Goal: Task Accomplishment & Management: Manage account settings

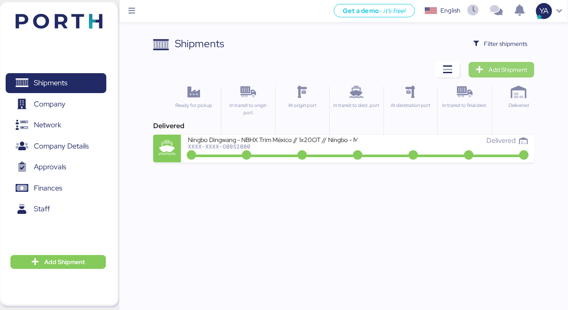
click at [512, 67] on span "Add Shipment" at bounding box center [507, 70] width 39 height 10
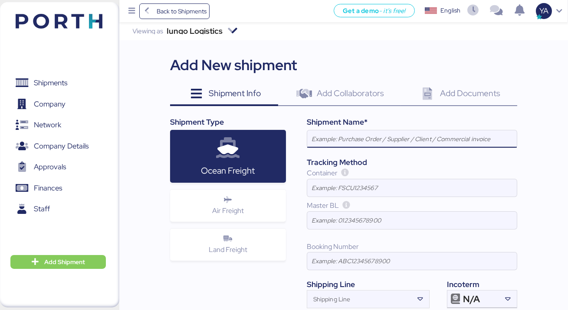
click at [336, 133] on input at bounding box center [411, 139] width 209 height 17
paste input "SHANGHAI HZD"
click at [499, 136] on input "SHANGHAI HZD - ELECTRONICA Y MEDICINA // 3xRH NOR S0C" at bounding box center [411, 139] width 209 height 17
type input "SHANGHAI HZD - ELECTRONICA Y MEDICINA // 3xRH NOR S0C // MBL: - HBL: - BKG:"
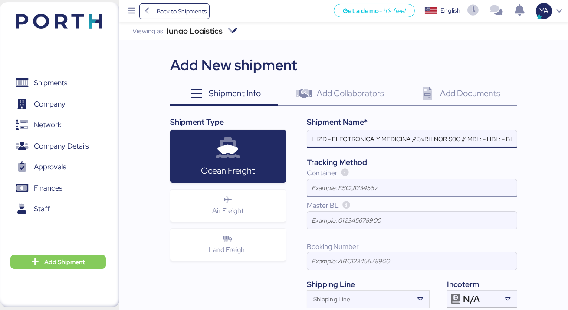
click at [420, 196] on input at bounding box center [411, 187] width 209 height 17
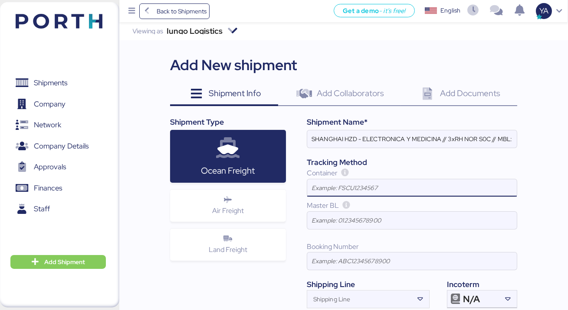
paste input "JJAU9010615"
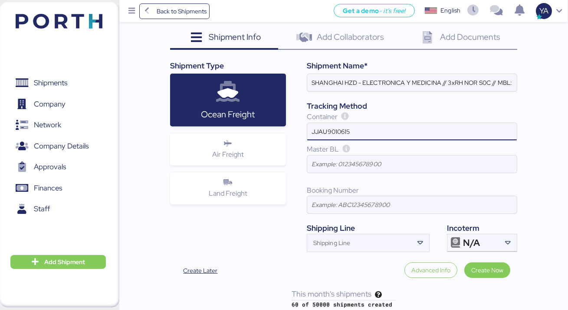
scroll to position [61, 0]
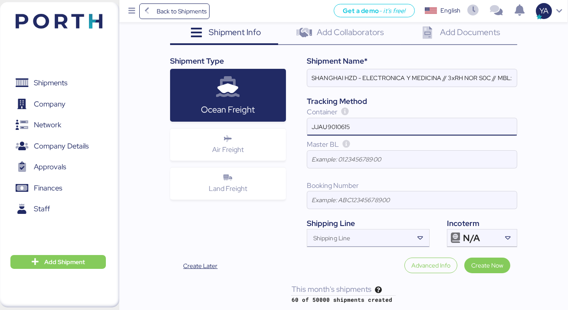
type input "JJAU9010615"
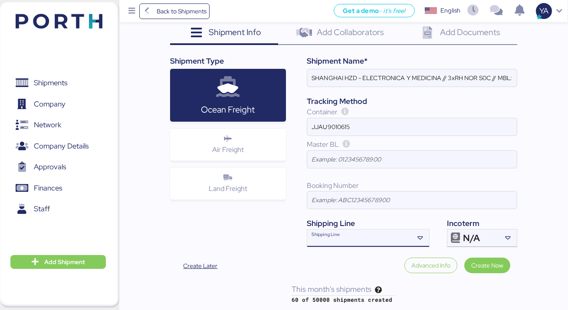
click at [353, 232] on div "Shipping Line" at bounding box center [360, 238] width 106 height 17
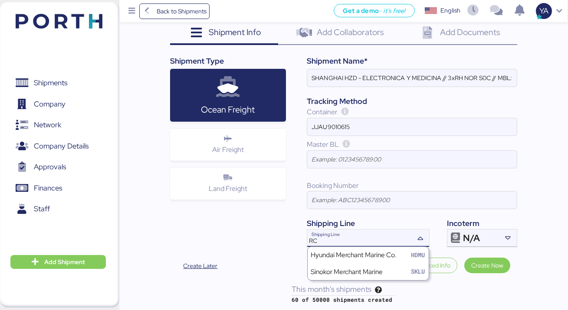
type input "R"
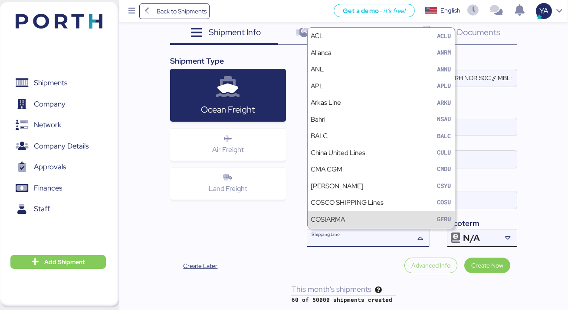
click at [492, 245] on div "N/A" at bounding box center [481, 238] width 36 height 17
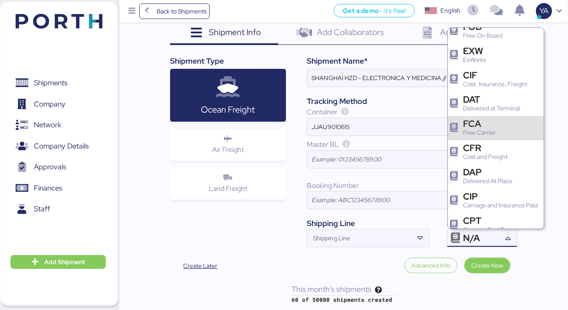
scroll to position [35, 0]
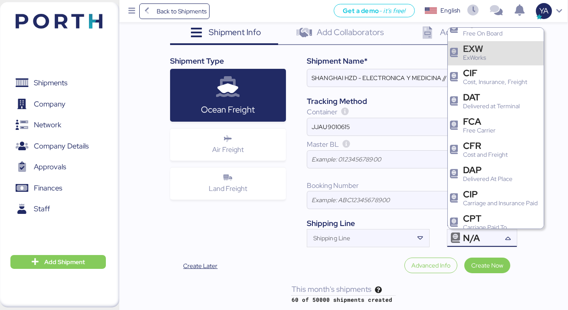
click at [493, 57] on div "EXW ExWorks" at bounding box center [495, 53] width 96 height 24
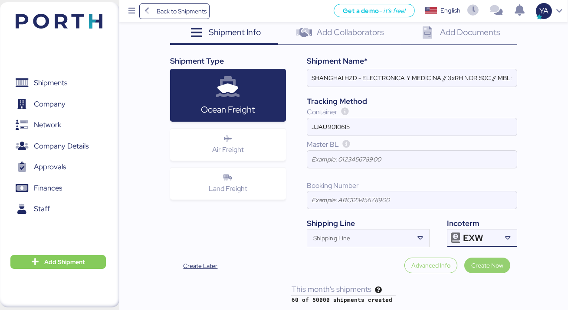
click at [495, 268] on span "Create Now" at bounding box center [487, 266] width 32 height 10
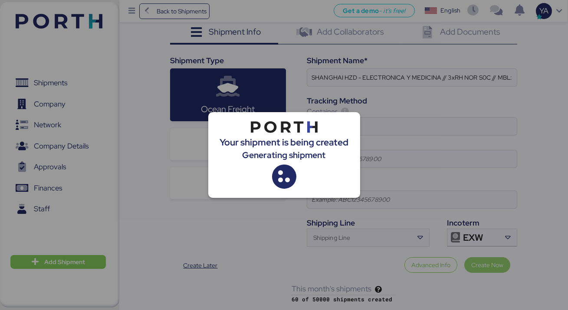
scroll to position [0, 0]
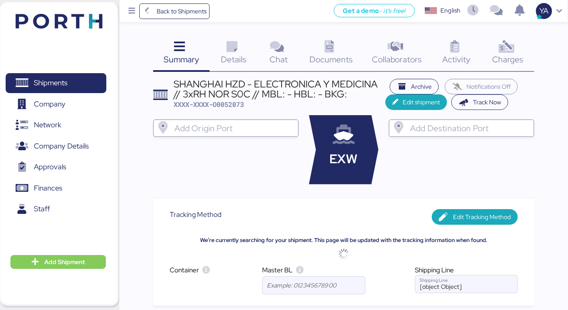
click at [247, 87] on div "SHANGHAI HZD - ELECTRONICA Y MEDICINA // 3xRH NOR S0C // MBL: - HBL: - BKG:" at bounding box center [279, 89] width 212 height 20
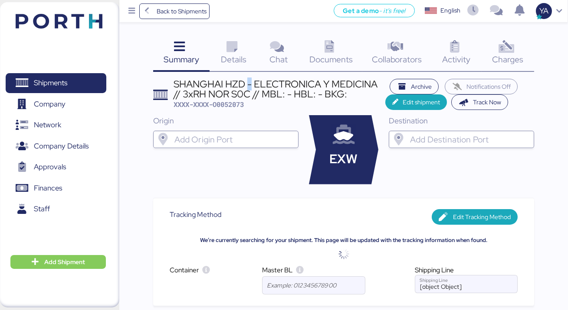
click at [247, 87] on div "SHANGHAI HZD - ELECTRONICA Y MEDICINA // 3xRH NOR S0C // MBL: - HBL: - BKG:" at bounding box center [279, 89] width 212 height 20
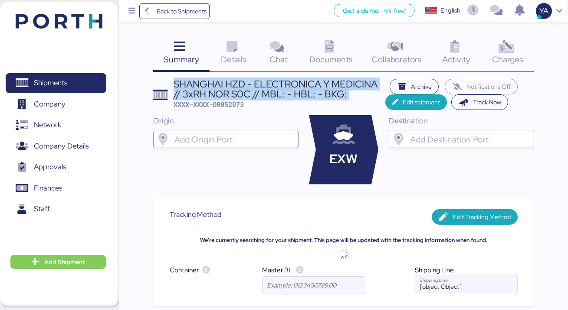
click at [247, 87] on div "SHANGHAI HZD - ELECTRONICA Y MEDICINA // 3xRH NOR S0C // MBL: - HBL: - BKG:" at bounding box center [279, 89] width 212 height 20
copy div "SHANGHAI HZD - ELECTRONICA Y MEDICINA // 3xRH NOR S0C // MBL: - HBL: - BKG:"
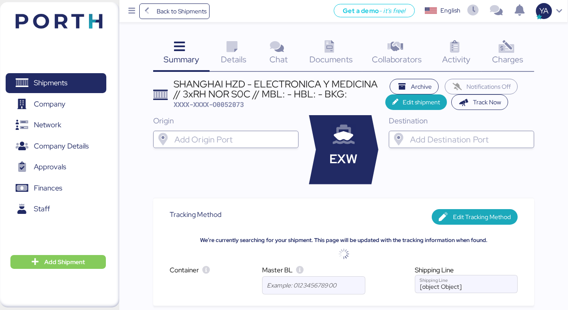
click at [230, 102] on span "XXXX-XXXX-O0052073" at bounding box center [208, 104] width 70 height 9
copy span "O0052073"
click at [227, 51] on icon at bounding box center [231, 47] width 19 height 13
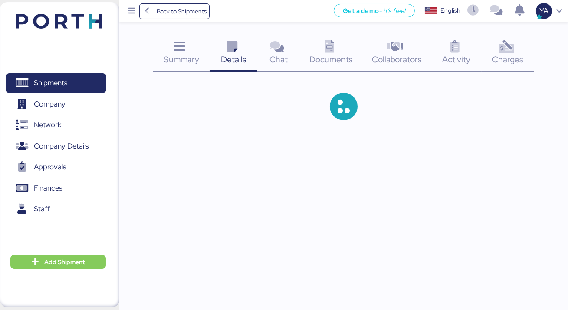
click at [227, 51] on icon at bounding box center [231, 47] width 19 height 13
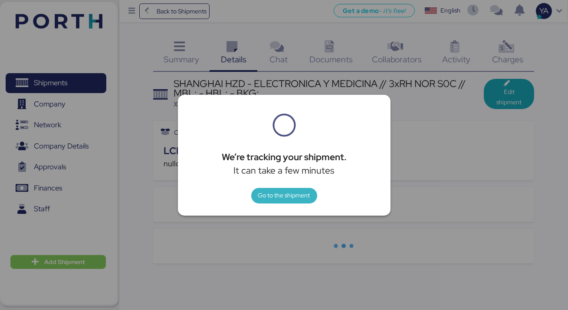
click at [277, 198] on span "Go to the shipment" at bounding box center [284, 195] width 52 height 10
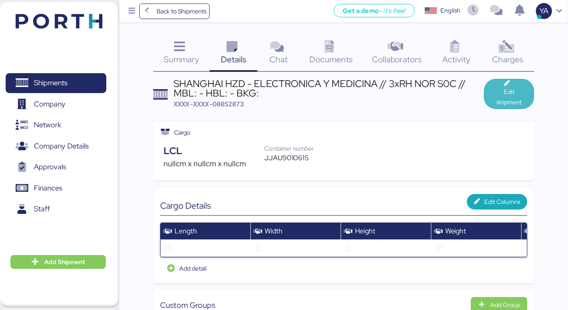
click at [499, 99] on span "Edit shipment" at bounding box center [508, 97] width 36 height 21
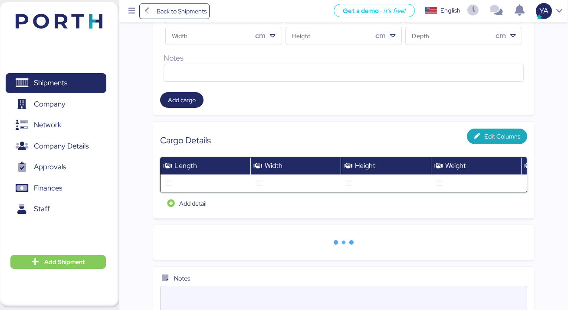
scroll to position [302, 0]
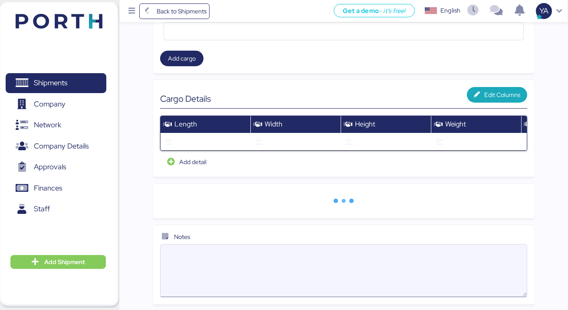
click at [359, 248] on textarea at bounding box center [343, 271] width 366 height 51
paste textarea "SOC cntr no: JJAU9010615 / JJAU9012372 / JJAU9012310 Shipper contact as below: …"
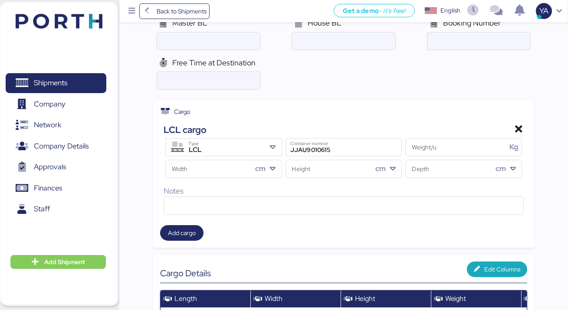
scroll to position [0, 0]
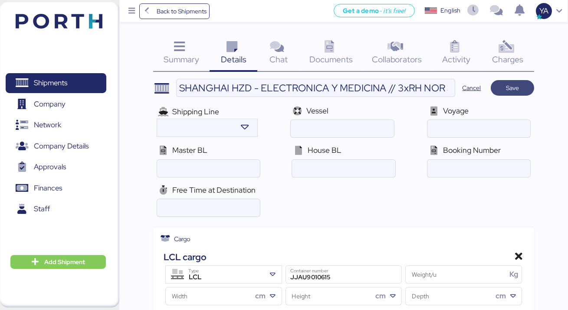
type textarea "SOC cntr no: JJAU9010615 / JJAU9012372 / JJAU9012310 Shipper contact as below: …"
click at [514, 84] on span "Save" at bounding box center [512, 88] width 13 height 10
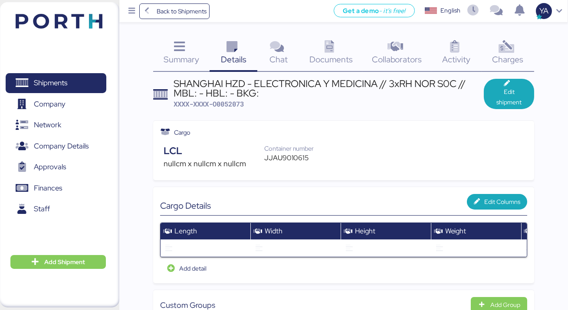
click at [239, 104] on span "XXXX-XXXX-O0052073" at bounding box center [208, 104] width 70 height 9
copy span "O0052073"
click at [226, 140] on div "LCL nullcm x nullcm x nullcm Container number JJAU9010615" at bounding box center [343, 156] width 367 height 33
click at [518, 93] on span "Edit shipment" at bounding box center [508, 97] width 36 height 21
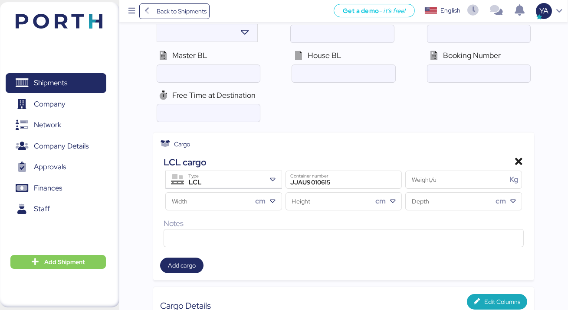
scroll to position [92, 0]
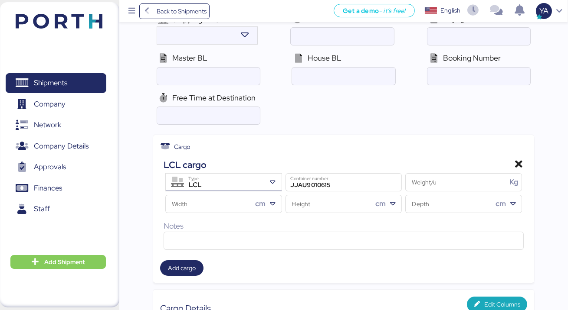
click at [245, 188] on div "LCL" at bounding box center [225, 185] width 82 height 11
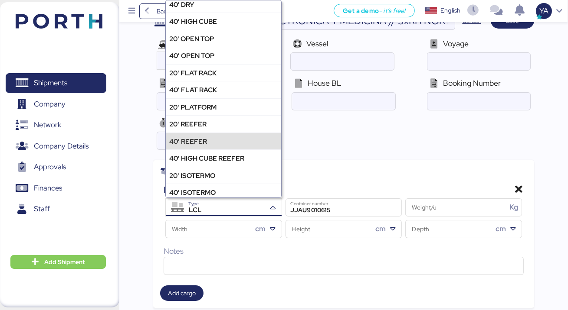
scroll to position [0, 0]
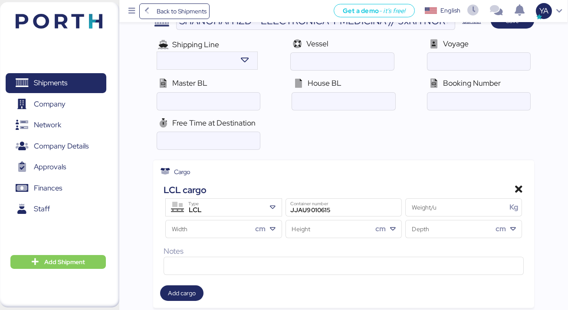
click at [268, 151] on div "Free Time at Destination" at bounding box center [343, 133] width 381 height 39
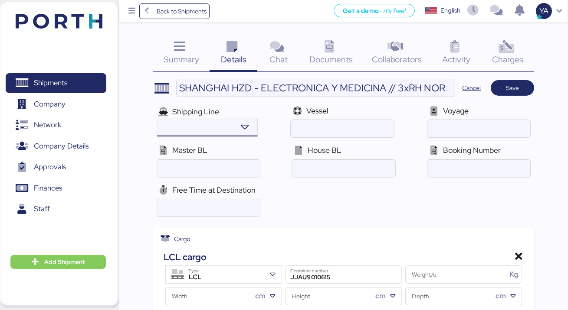
click at [243, 128] on icon at bounding box center [244, 127] width 19 height 13
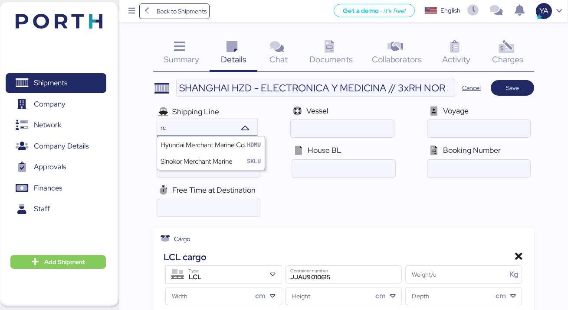
type input "r"
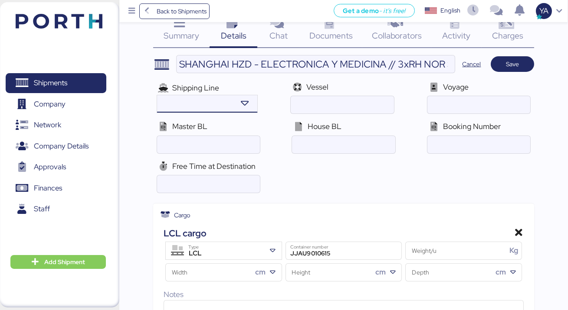
click at [313, 211] on div "Cargo" at bounding box center [343, 216] width 367 height 10
click at [507, 66] on span "Save" at bounding box center [512, 64] width 13 height 10
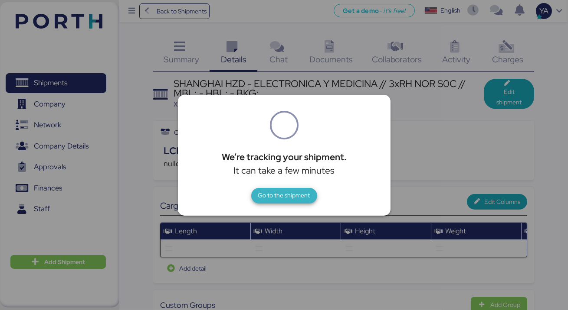
click at [271, 197] on span "Go to the shipment" at bounding box center [284, 195] width 52 height 10
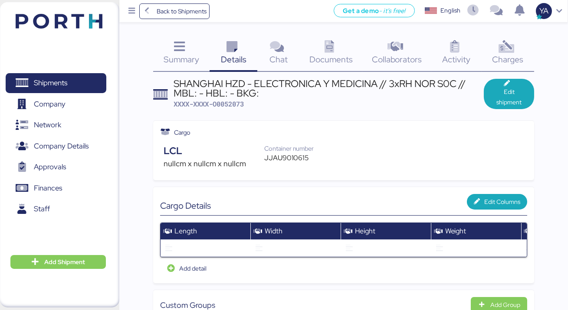
click at [234, 52] on icon at bounding box center [231, 47] width 19 height 13
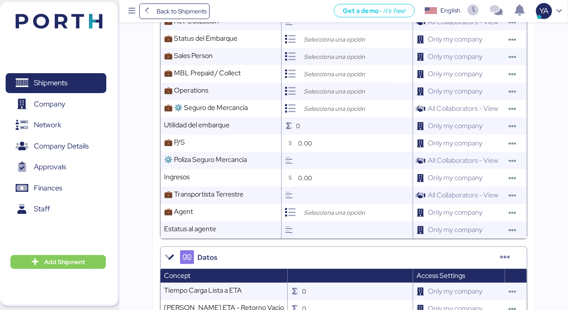
scroll to position [937, 0]
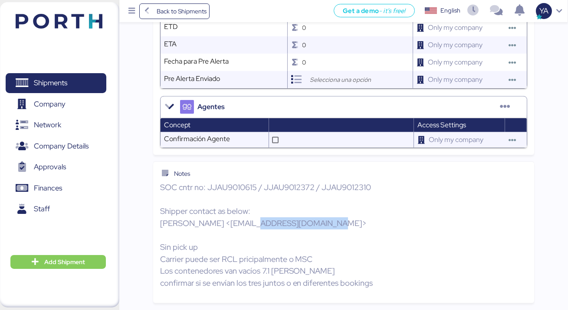
drag, startPoint x: 245, startPoint y: 224, endPoint x: 321, endPoint y: 225, distance: 76.7
click at [321, 225] on p "SOC cntr no: JJAU9010615 / JJAU9012372 / JJAU9012310 Shipper contact as below: …" at bounding box center [343, 236] width 367 height 108
copy p "[EMAIL_ADDRESS][DOMAIN_NAME]"
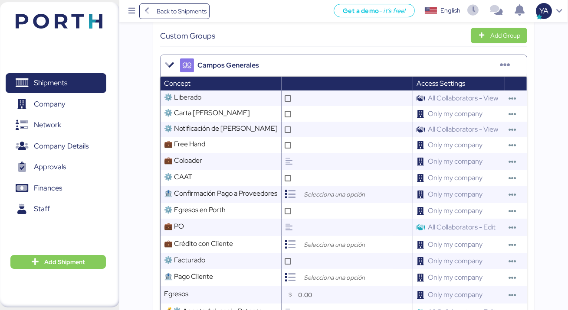
scroll to position [0, 0]
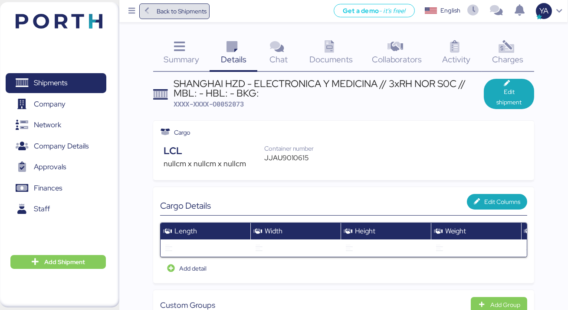
click at [171, 11] on span "Back to Shipments" at bounding box center [182, 11] width 50 height 10
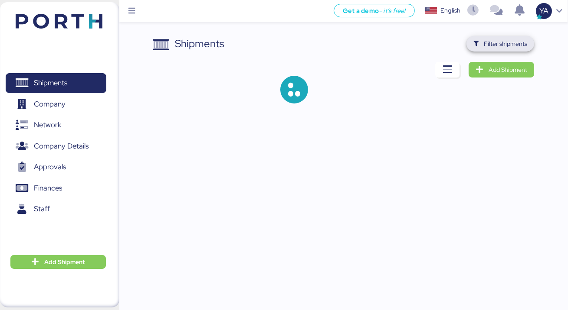
click at [521, 49] on span "Filter shipments" at bounding box center [500, 44] width 54 height 12
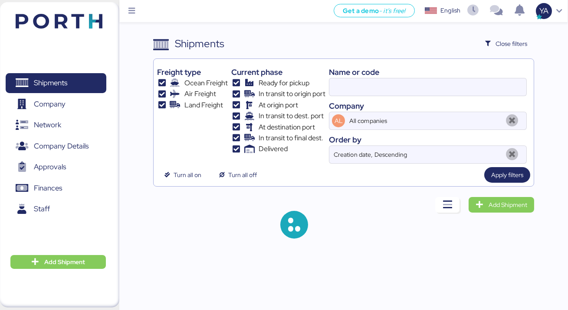
click at [406, 77] on div "Name or code" at bounding box center [428, 72] width 198 height 12
click at [406, 86] on input at bounding box center [427, 86] width 197 height 17
type input "bosch"
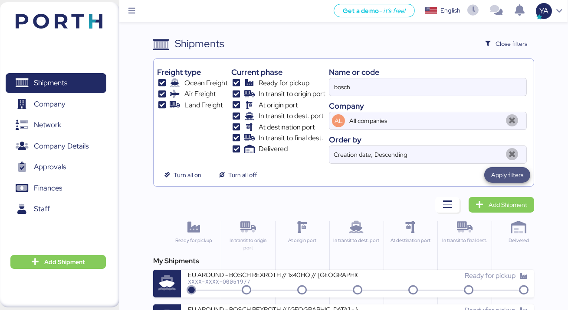
click at [507, 169] on span "Apply filters" at bounding box center [507, 175] width 32 height 12
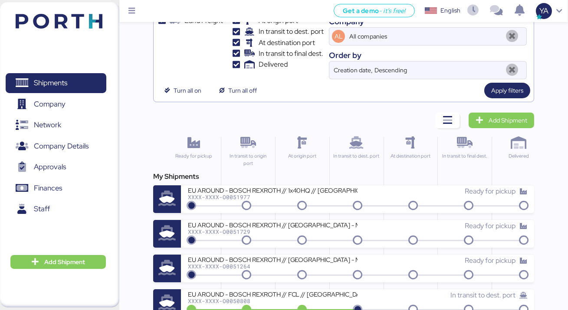
scroll to position [107, 0]
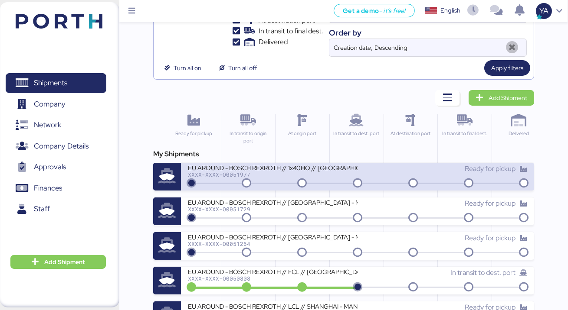
click at [307, 172] on div "XXXX-XXXX-O0051977" at bounding box center [273, 175] width 170 height 6
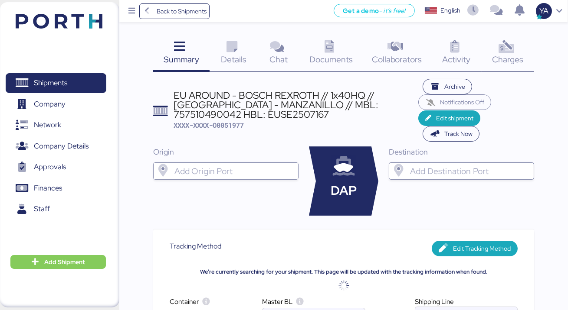
click at [502, 59] on span "Charges" at bounding box center [507, 59] width 31 height 11
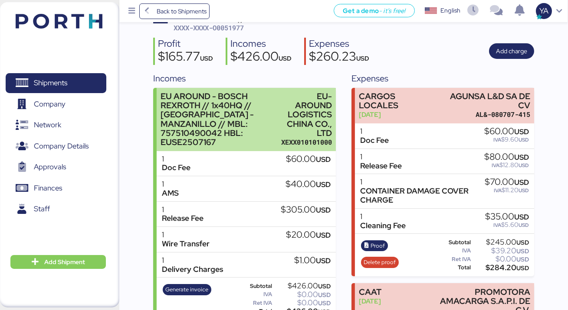
scroll to position [66, 0]
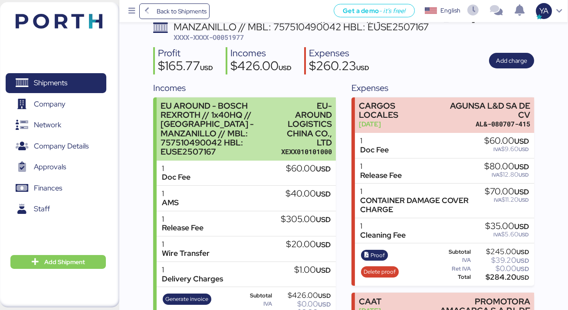
click at [250, 124] on div "EU AROUND - BOSCH REXROTH // 1x40HQ // [GEOGRAPHIC_DATA] - MANZANILLO // MBL: 7…" at bounding box center [218, 128] width 116 height 55
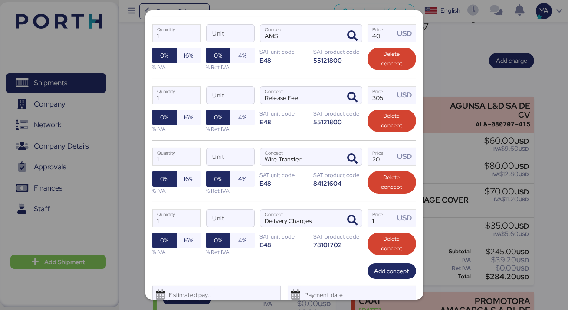
scroll to position [267, 0]
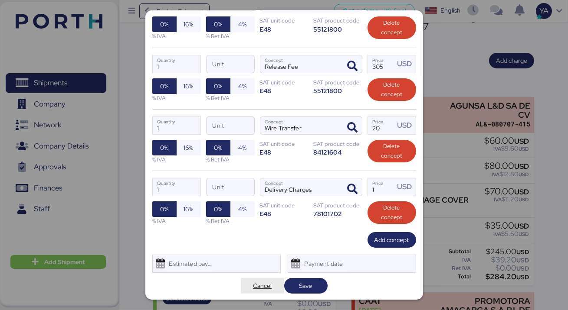
click at [259, 283] on span "Cancel" at bounding box center [262, 286] width 19 height 10
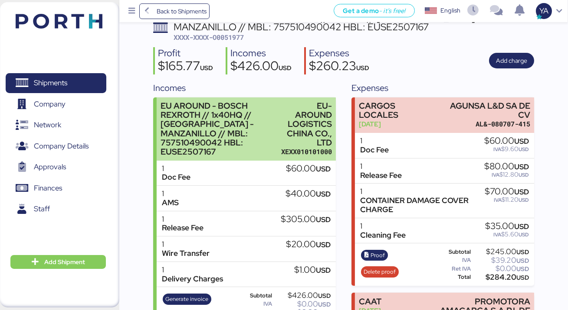
scroll to position [0, 0]
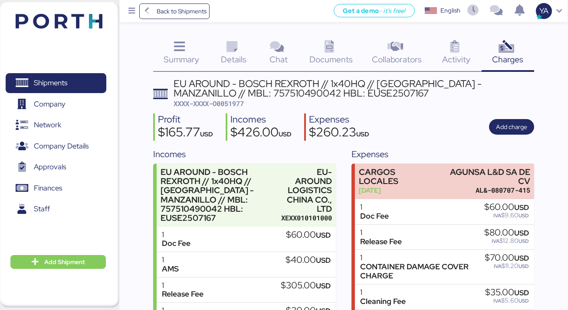
click at [229, 52] on icon at bounding box center [231, 47] width 19 height 13
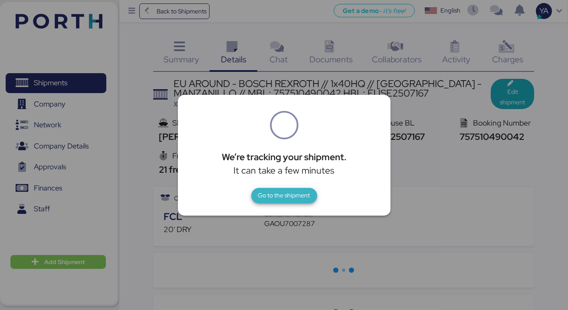
click at [283, 201] on span "Go to the shipment" at bounding box center [284, 196] width 52 height 12
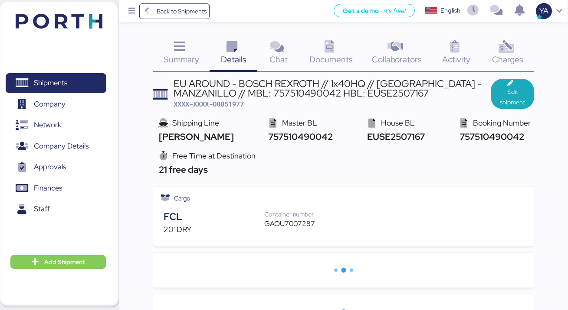
click at [283, 201] on div "We’re tracking your shipment. It can take a few minutes Go to the shipment" at bounding box center [284, 155] width 568 height 310
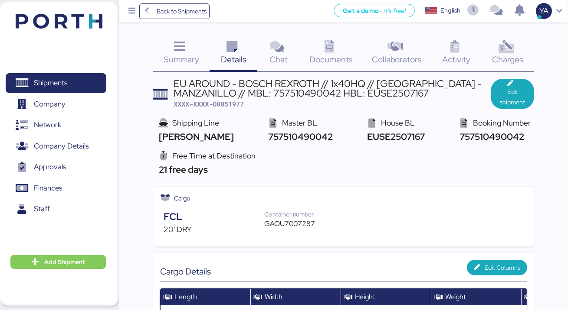
click at [320, 63] on span "Documents" at bounding box center [330, 59] width 43 height 11
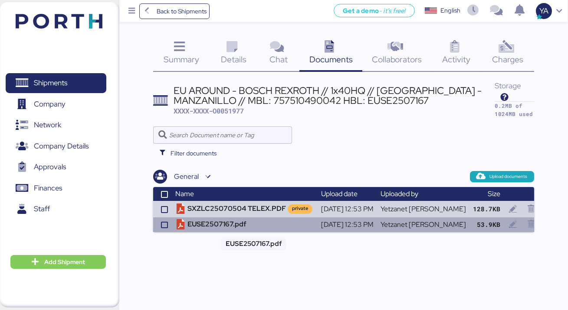
click at [257, 219] on td "EUSE2507167.pdf" at bounding box center [245, 225] width 146 height 14
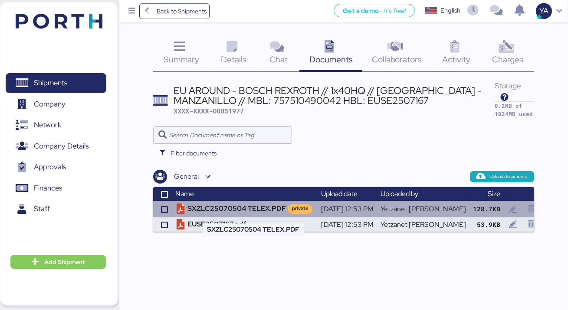
click at [264, 208] on td "SXZLC25070504 TELEX.PDF private" at bounding box center [245, 209] width 146 height 16
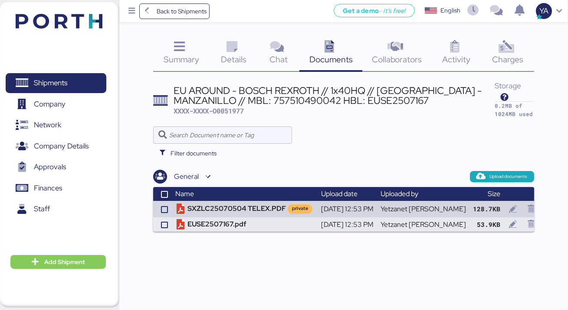
click at [501, 49] on icon at bounding box center [505, 47] width 19 height 13
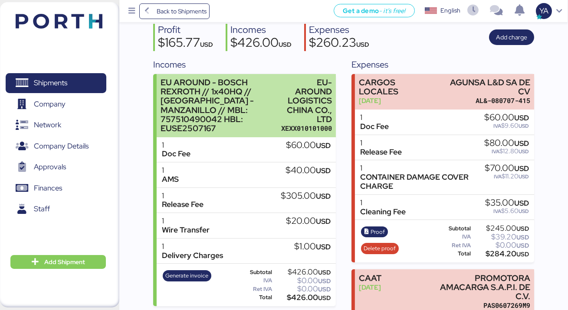
scroll to position [114, 0]
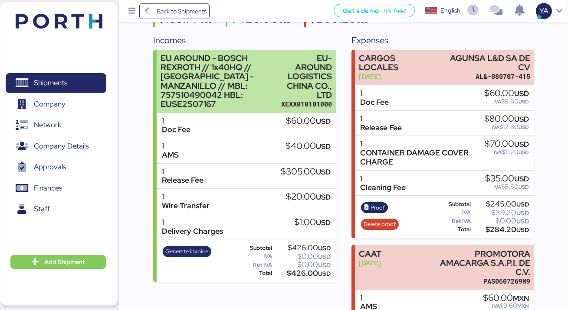
click at [275, 82] on div "EU AROUND - BOSCH REXROTH // 1x40HQ // [GEOGRAPHIC_DATA] - MANZANILLO // MBL: 7…" at bounding box center [218, 81] width 116 height 55
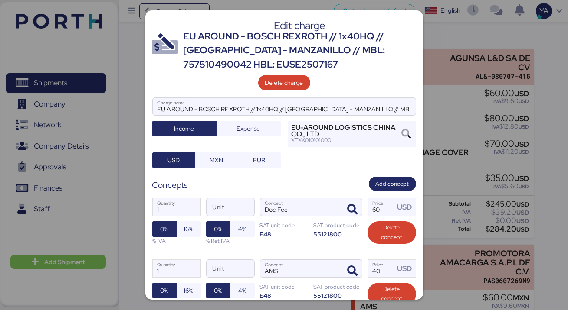
scroll to position [256, 0]
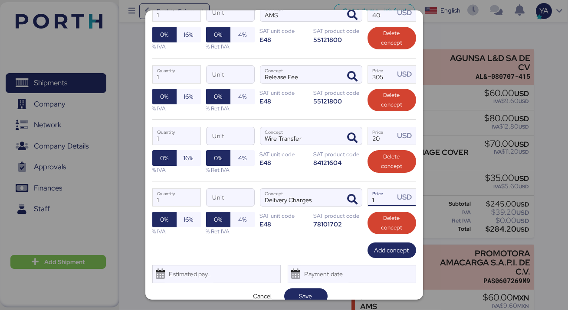
click at [383, 201] on input "1" at bounding box center [381, 197] width 27 height 17
paste input "2485"
type input "2485"
click at [315, 291] on span "Save" at bounding box center [305, 296] width 29 height 12
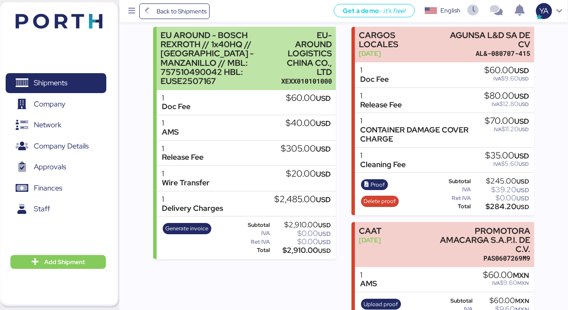
scroll to position [0, 0]
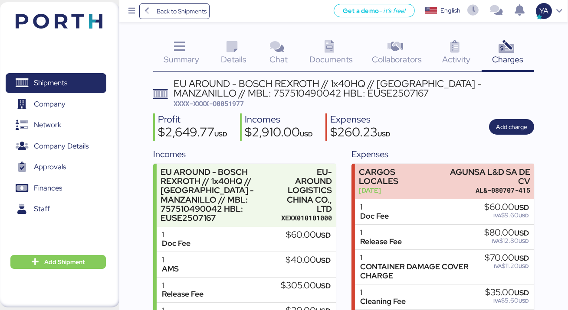
click at [226, 101] on span "XXXX-XXXX-O0051977" at bounding box center [208, 103] width 70 height 9
click at [177, 13] on span "Back to Shipments" at bounding box center [182, 11] width 50 height 10
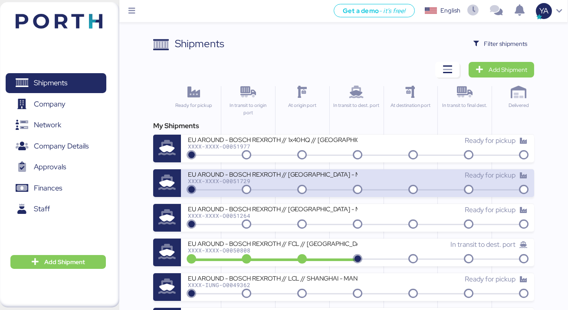
click at [290, 170] on div "EU AROUND - BOSCH REXROTH // [GEOGRAPHIC_DATA] - MANZANILLO // MBL: SNKO0202506…" at bounding box center [357, 184] width 353 height 28
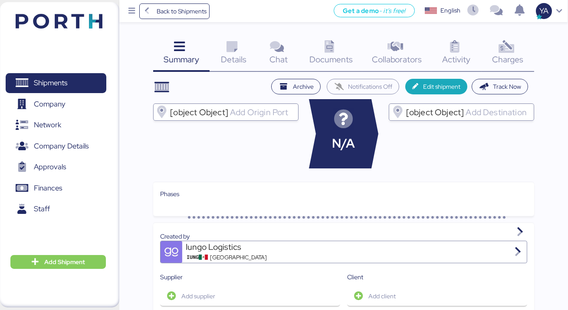
click at [499, 46] on icon at bounding box center [505, 47] width 19 height 13
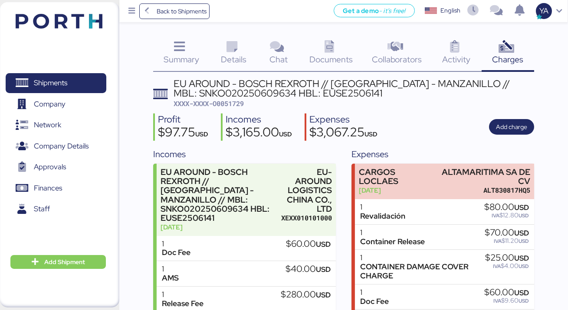
click at [327, 50] on icon at bounding box center [329, 47] width 19 height 13
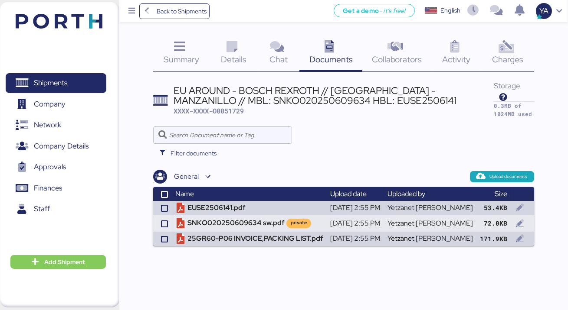
click at [486, 47] on div "Charges 0" at bounding box center [507, 54] width 53 height 36
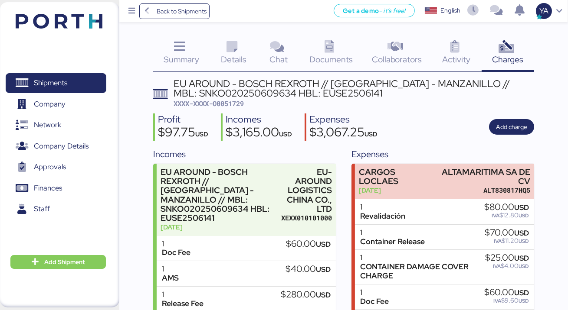
click at [323, 44] on icon at bounding box center [329, 47] width 19 height 13
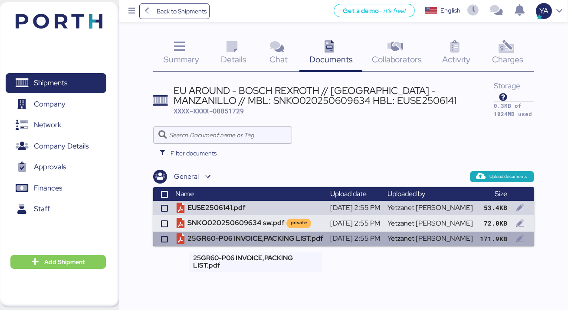
click at [254, 237] on td "25GR60-P06 INVOICE,PACKING LIST.pdf" at bounding box center [249, 239] width 155 height 14
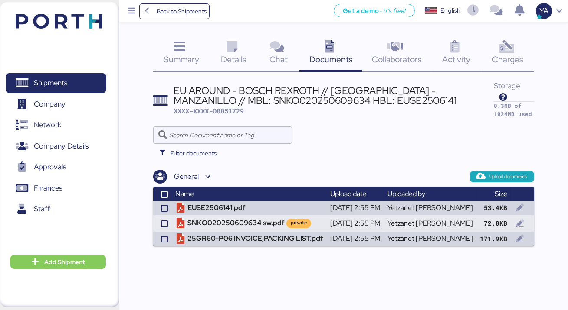
click at [312, 102] on div "EU AROUND - BOSCH REXROTH // [GEOGRAPHIC_DATA] - MANZANILLO // MBL: SNKO0202506…" at bounding box center [333, 96] width 320 height 20
copy div "EUSE2506141"
click at [229, 98] on div "EU AROUND - BOSCH REXROTH // [GEOGRAPHIC_DATA] - MANZANILLO // MBL: SNKO0202506…" at bounding box center [333, 96] width 320 height 20
click at [229, 104] on div "EU AROUND - BOSCH REXROTH // [GEOGRAPHIC_DATA] - MANZANILLO // MBL: SNKO0202506…" at bounding box center [333, 96] width 320 height 20
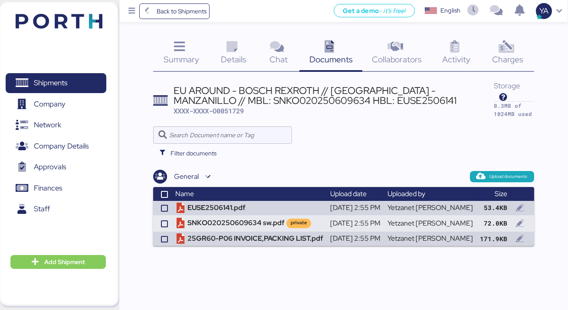
click at [229, 111] on span "XXXX-XXXX-O0051729" at bounding box center [208, 111] width 70 height 9
copy span "O0051729"
click at [503, 59] on span "Charges" at bounding box center [507, 59] width 31 height 11
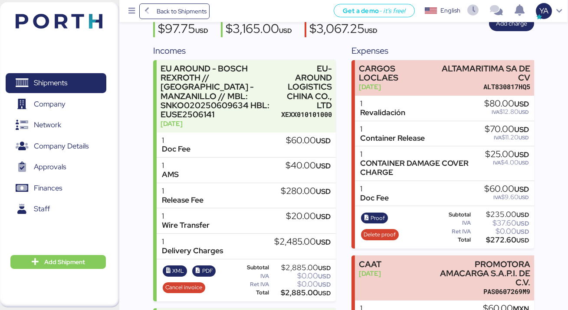
scroll to position [106, 0]
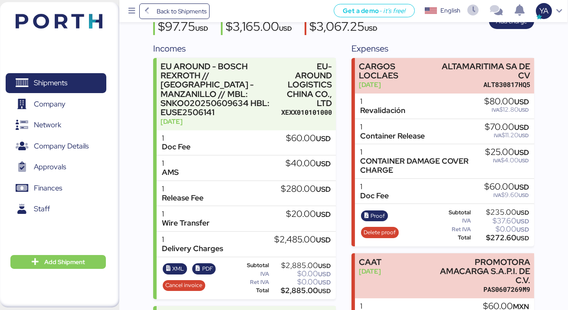
click at [292, 235] on div "$2,485.00 USD" at bounding box center [302, 240] width 56 height 10
copy div "2,485.00"
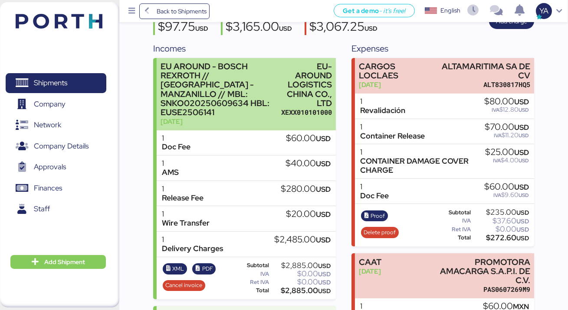
scroll to position [0, 0]
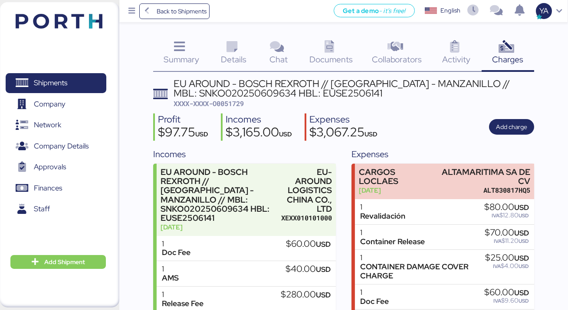
click at [251, 47] on div "Details 0" at bounding box center [233, 54] width 48 height 36
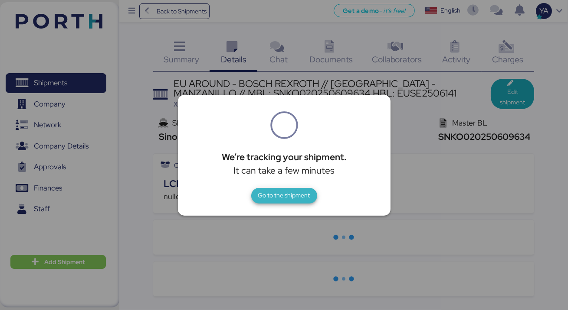
click at [304, 195] on span "Go to the shipment" at bounding box center [284, 195] width 52 height 10
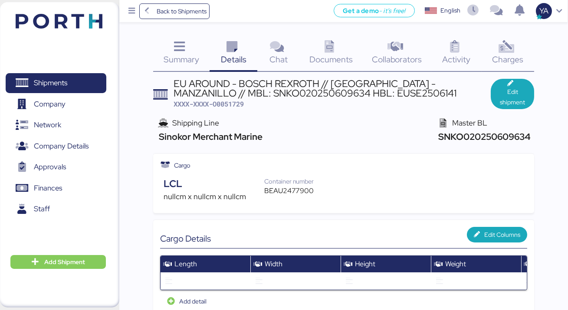
click at [284, 53] on div "Chat 0" at bounding box center [278, 54] width 42 height 36
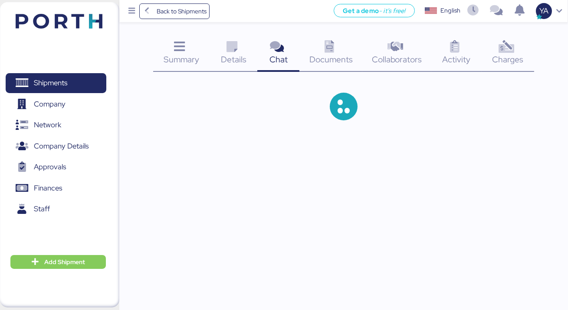
click at [334, 54] on span "Documents" at bounding box center [330, 59] width 43 height 11
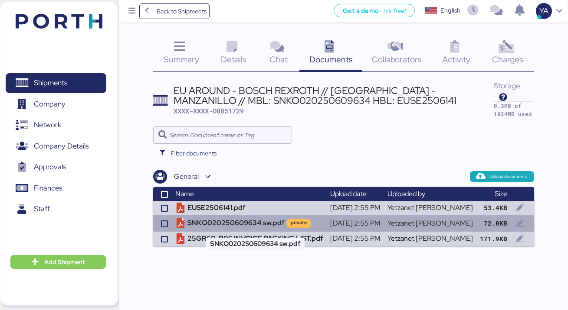
click at [258, 227] on td "SNKO020250609634 sw.pdf private" at bounding box center [249, 223] width 155 height 16
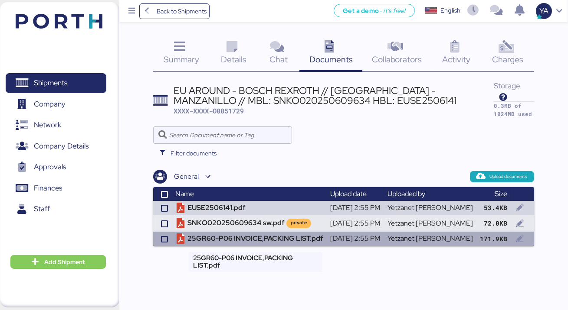
click at [250, 237] on td "25GR60-P06 INVOICE,PACKING LIST.pdf" at bounding box center [249, 239] width 155 height 14
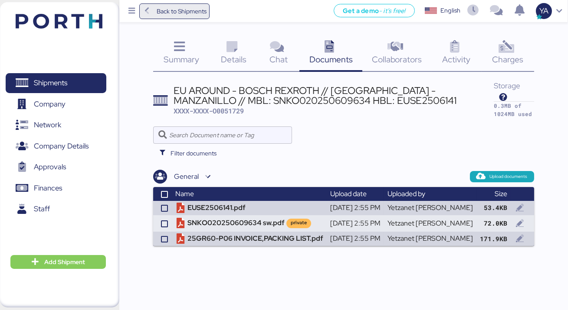
click at [176, 8] on span "Back to Shipments" at bounding box center [182, 11] width 50 height 10
click at [209, 8] on div "Get a demo - it’s free! Get a demo English Inglés English YA" at bounding box center [388, 11] width 358 height 22
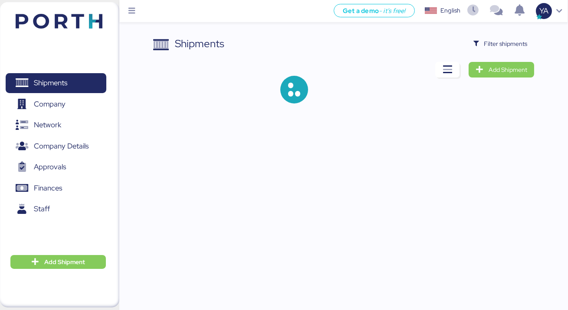
click at [296, 59] on div "Shipments Filter shipments Add Shipment" at bounding box center [343, 77] width 381 height 82
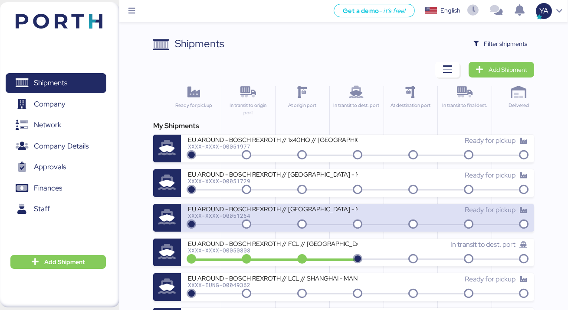
click at [269, 211] on div "EU AROUND - BOSCH REXROTH // [GEOGRAPHIC_DATA] - MANZANILLO // MBL: SNKO0202505…" at bounding box center [273, 208] width 170 height 7
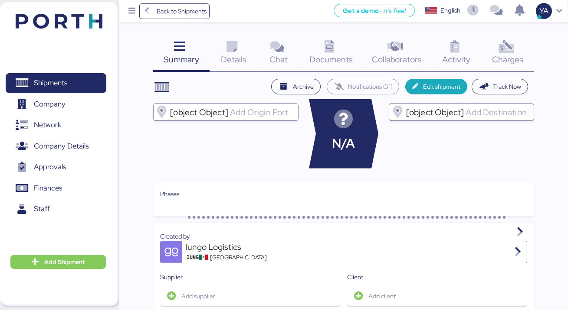
click at [499, 43] on icon at bounding box center [505, 47] width 19 height 13
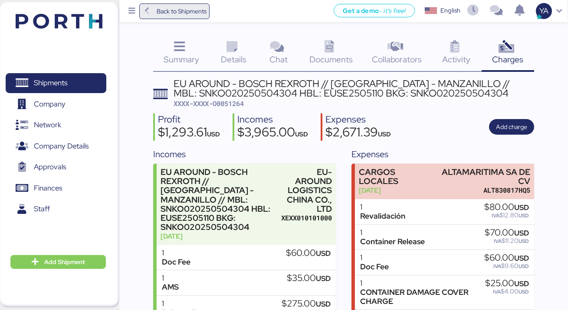
click at [190, 6] on span "Back to Shipments" at bounding box center [182, 11] width 50 height 10
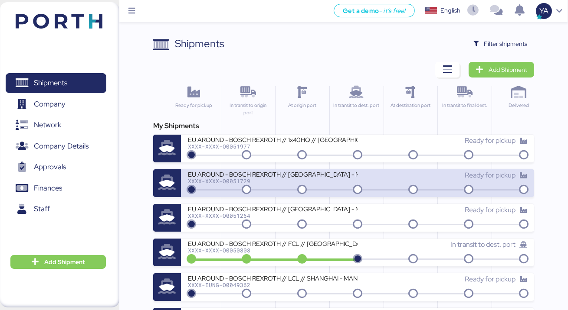
click at [276, 179] on div "XXXX-XXXX-O0051729" at bounding box center [273, 181] width 170 height 6
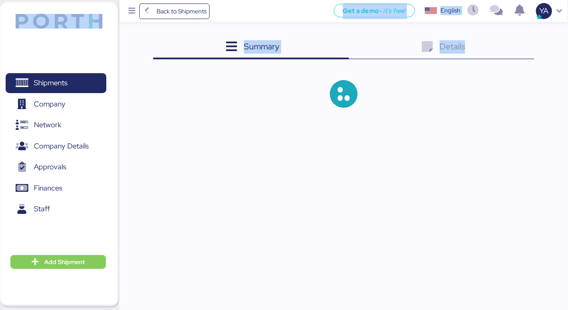
click at [276, 179] on div "Back to Shipments Get a demo - it’s free! Get a demo English Inglés English YA …" at bounding box center [284, 155] width 568 height 310
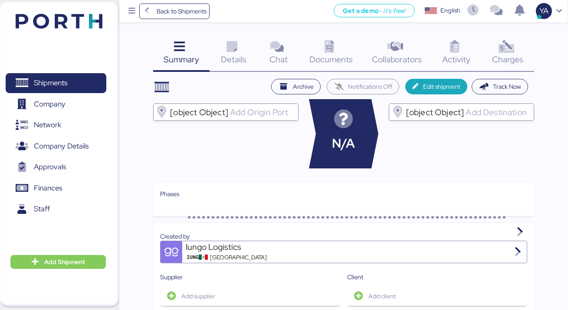
click at [509, 64] on span "Charges" at bounding box center [507, 59] width 31 height 11
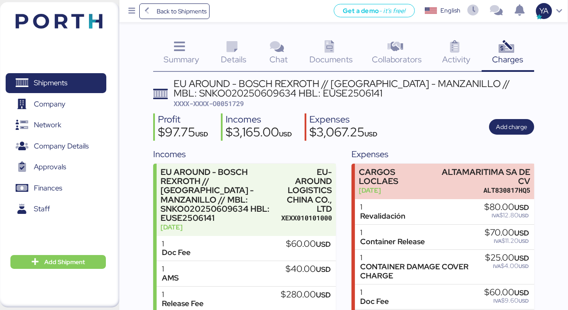
click at [173, 20] on div "Back to Shipments Get a demo - it’s free! Get a demo English Inglés English YA" at bounding box center [343, 11] width 448 height 22
click at [173, 14] on span "Back to Shipments" at bounding box center [182, 11] width 50 height 10
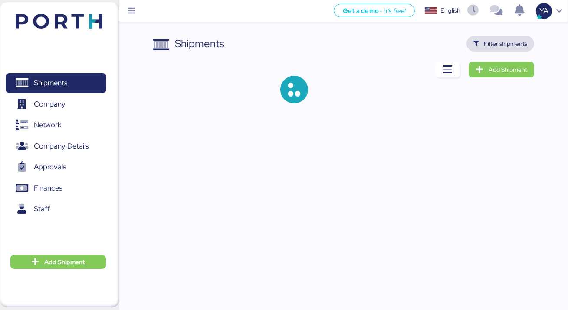
click at [519, 38] on span "Filter shipments" at bounding box center [500, 44] width 54 height 12
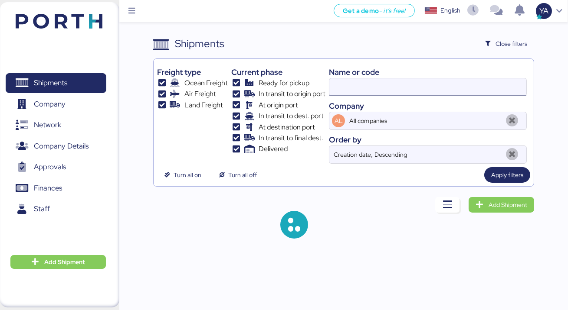
click at [377, 83] on input at bounding box center [427, 86] width 197 height 17
click at [388, 43] on div "Shipments Close filters" at bounding box center [343, 44] width 381 height 16
click at [389, 75] on div "Name or code" at bounding box center [428, 72] width 198 height 12
click at [389, 80] on input at bounding box center [427, 86] width 197 height 17
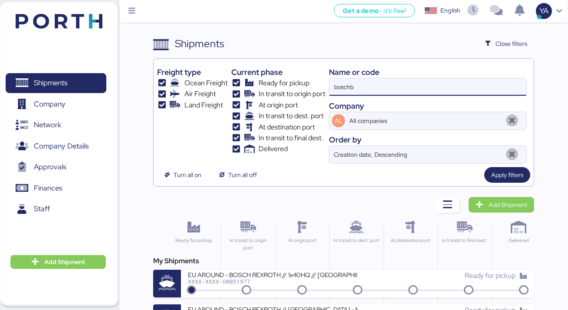
type input "bosch"
click at [341, 53] on div "Shipments Clear Filters Close filters Freight type Ocean Freight Air Freight La…" at bounding box center [343, 111] width 381 height 151
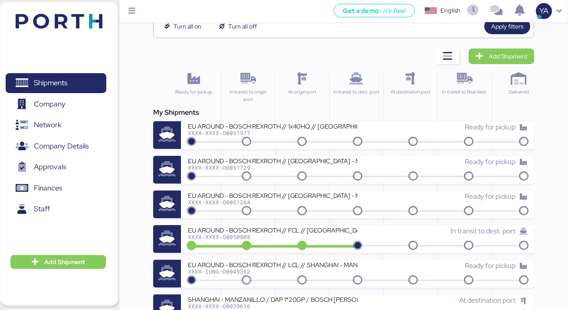
scroll to position [150, 0]
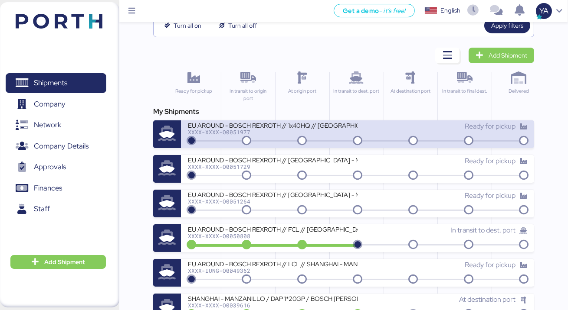
click at [297, 124] on div "EU AROUND - BOSCH REXROTH // 1x40HQ // [GEOGRAPHIC_DATA] - MANZANILLO // MBL: 7…" at bounding box center [273, 124] width 170 height 7
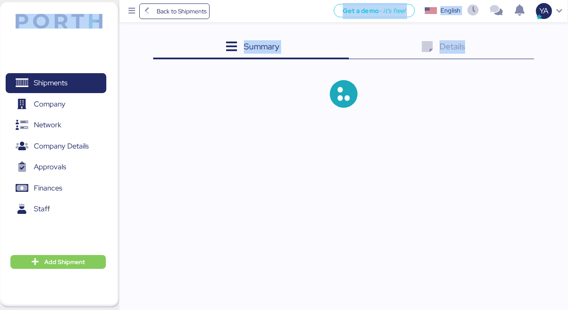
click at [297, 124] on div "Back to Shipments Get a demo - it’s free! Get a demo English Inglés English YA …" at bounding box center [284, 155] width 568 height 310
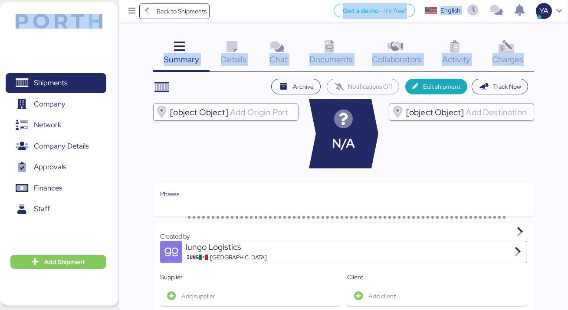
click at [507, 46] on icon at bounding box center [505, 47] width 19 height 13
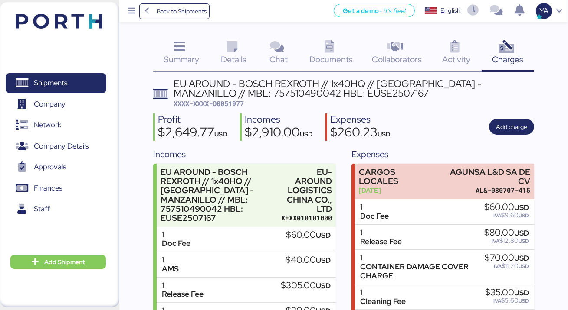
click at [227, 101] on span "XXXX-XXXX-O0051977" at bounding box center [208, 103] width 70 height 9
copy span "O0051977"
click at [152, 11] on span "Back to Shipments" at bounding box center [174, 11] width 65 height 16
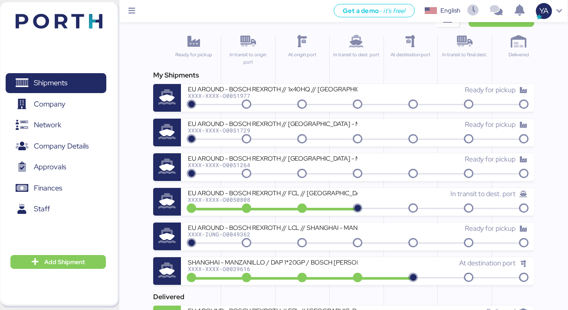
scroll to position [54, 0]
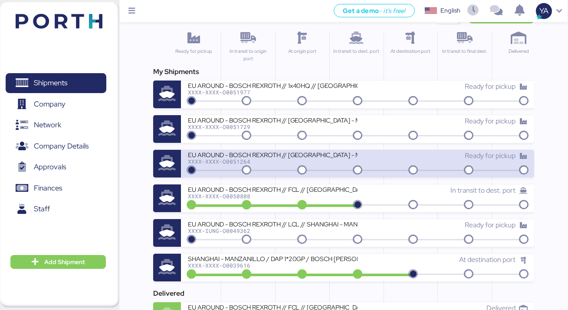
click at [279, 153] on div "EU AROUND - BOSCH REXROTH // [GEOGRAPHIC_DATA] - MANZANILLO // MBL: SNKO0202505…" at bounding box center [273, 154] width 170 height 7
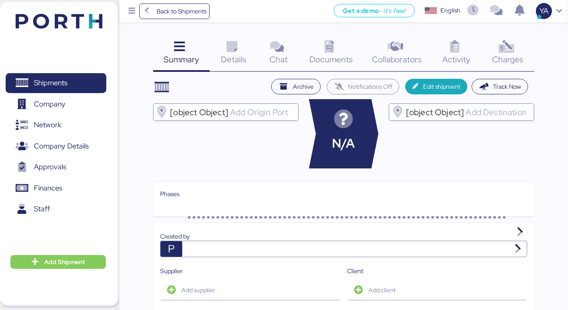
click at [239, 47] on icon at bounding box center [231, 47] width 19 height 13
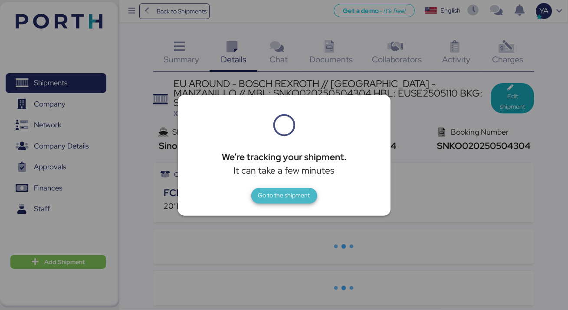
click at [269, 203] on span "Go to the shipment" at bounding box center [284, 196] width 66 height 16
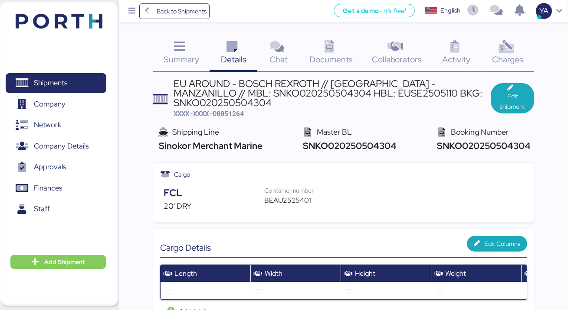
click at [322, 41] on icon at bounding box center [329, 47] width 19 height 13
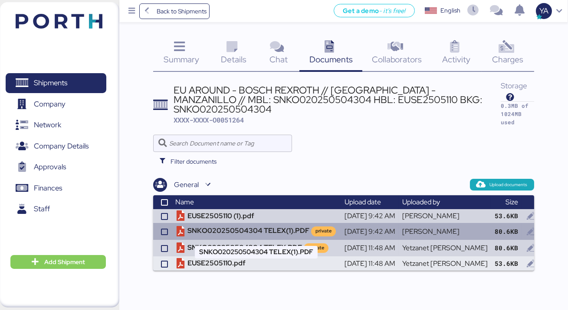
click at [253, 227] on td "SNKO020250504304 TELEX(1).PDF private" at bounding box center [256, 231] width 169 height 16
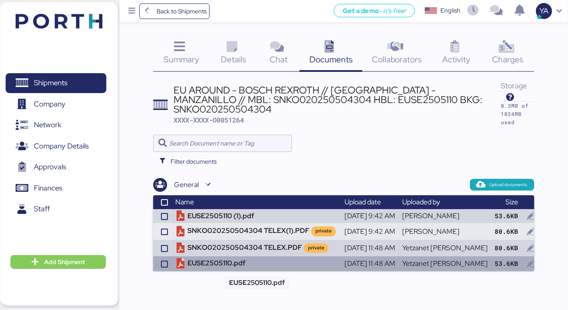
click at [222, 261] on td "EUSE2505110.pdf" at bounding box center [256, 264] width 169 height 14
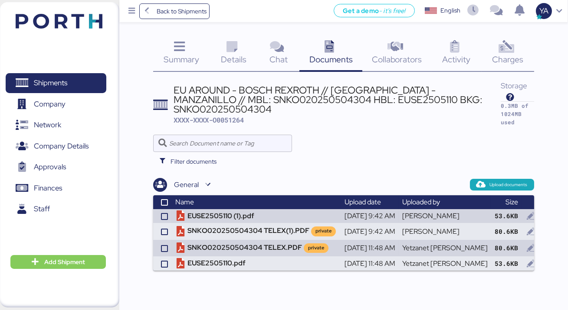
click at [532, 49] on div "Charges 0" at bounding box center [507, 54] width 53 height 36
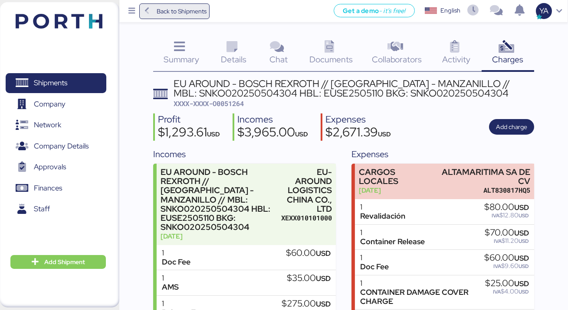
click at [190, 13] on span "Back to Shipments" at bounding box center [182, 11] width 50 height 10
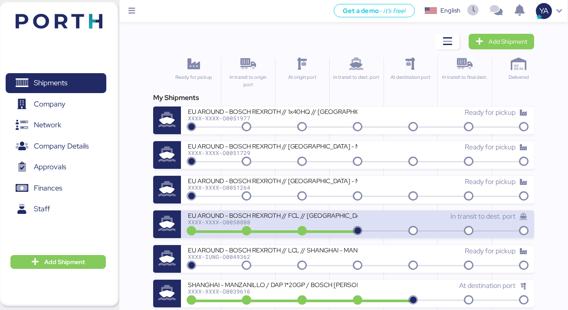
scroll to position [30, 0]
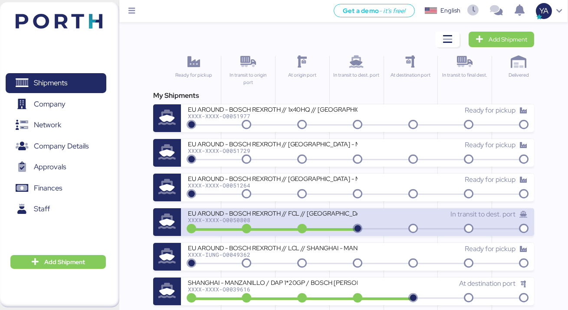
click at [268, 210] on div "EU AROUND - BOSCH REXROTH // FCL // [GEOGRAPHIC_DATA] - [GEOGRAPHIC_DATA] // MB…" at bounding box center [273, 212] width 170 height 7
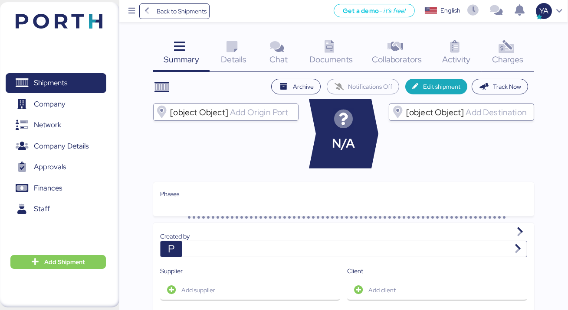
click at [499, 44] on icon at bounding box center [505, 47] width 19 height 13
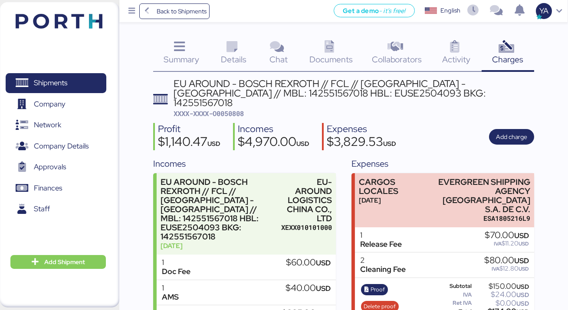
click at [238, 51] on icon at bounding box center [231, 47] width 19 height 13
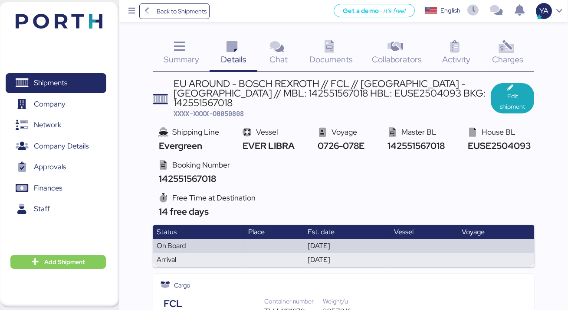
click at [487, 52] on div "Charges 0" at bounding box center [507, 54] width 53 height 36
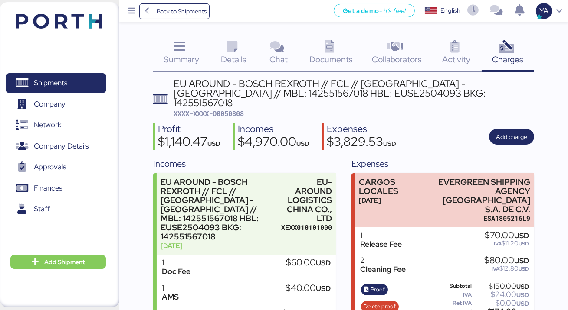
click at [241, 57] on span "Details" at bounding box center [234, 59] width 26 height 11
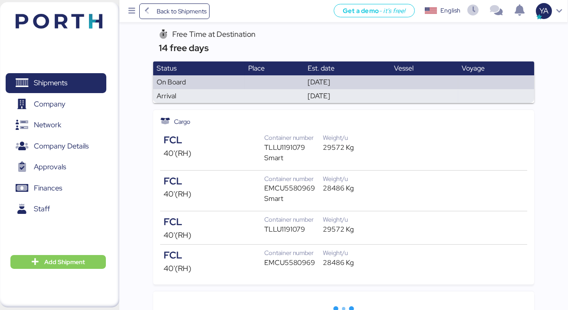
scroll to position [168, 0]
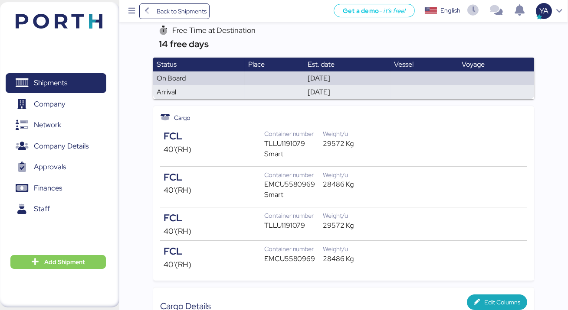
click at [288, 179] on div "EMCU5580969 Smart" at bounding box center [293, 189] width 59 height 21
click at [282, 197] on div "FCL 40'(RH) Container number EMCU5580969 Smart Weight/u 28486 Kg" at bounding box center [343, 186] width 367 height 41
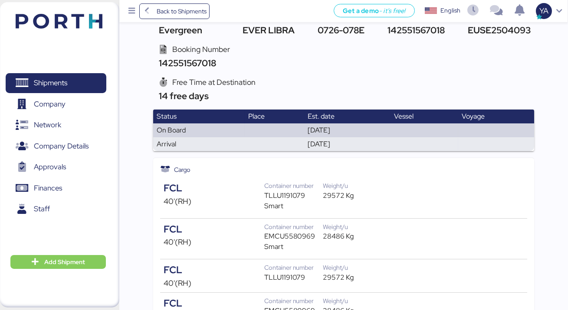
scroll to position [0, 0]
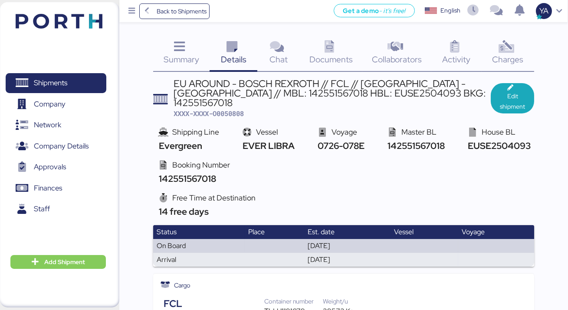
click at [231, 109] on span "XXXX-XXXX-O0050808" at bounding box center [208, 113] width 70 height 9
copy span "O0050808"
click at [162, 21] on div "Back to Shipments Get a demo - it’s free! Get a demo English Inglés English YA" at bounding box center [343, 11] width 448 height 22
click at [162, 17] on span "Back to Shipments" at bounding box center [174, 11] width 65 height 16
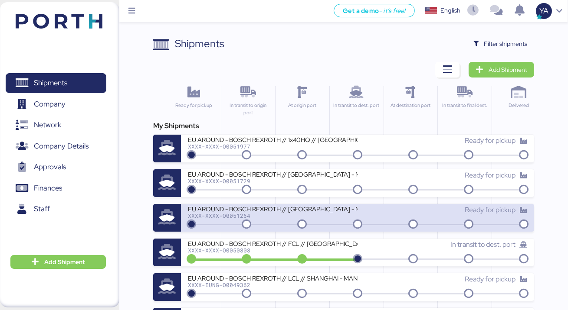
click at [252, 208] on div "EU AROUND - BOSCH REXROTH // [GEOGRAPHIC_DATA] - MANZANILLO // MBL: SNKO0202505…" at bounding box center [273, 208] width 170 height 7
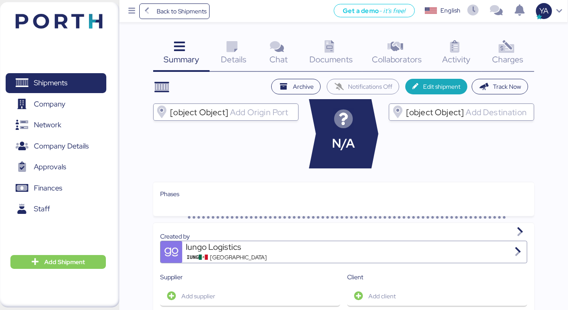
click at [229, 45] on icon at bounding box center [231, 47] width 19 height 13
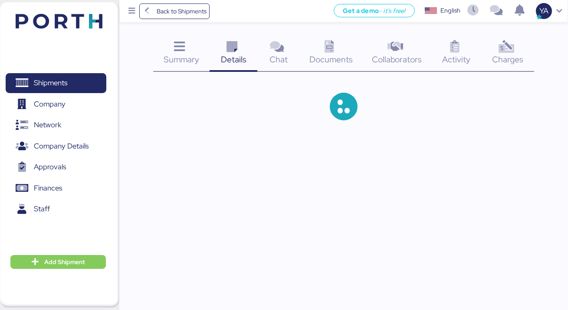
click at [503, 50] on icon at bounding box center [505, 47] width 19 height 13
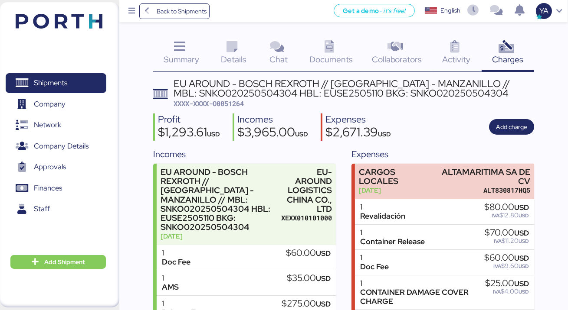
click at [226, 104] on span "XXXX-XXXX-O0051264" at bounding box center [208, 103] width 70 height 9
copy span "O0051264"
click at [189, 16] on span "Back to Shipments" at bounding box center [182, 11] width 50 height 10
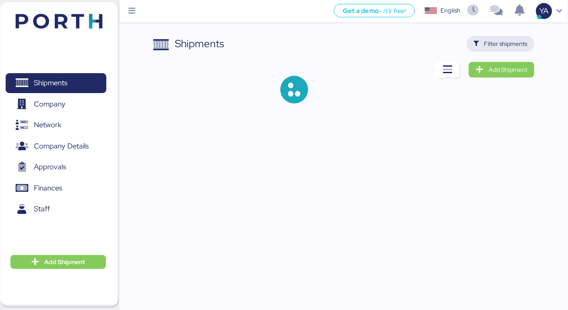
click at [509, 39] on span "Filter shipments" at bounding box center [504, 44] width 43 height 10
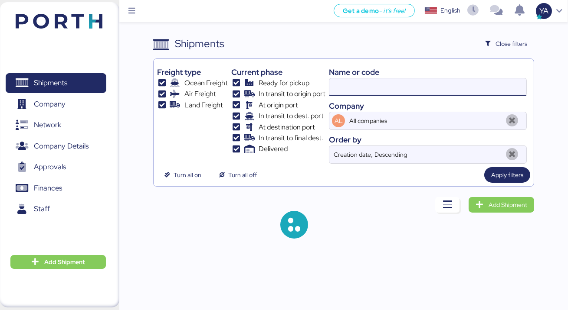
click at [435, 93] on input at bounding box center [427, 86] width 197 height 17
type input "bosch"
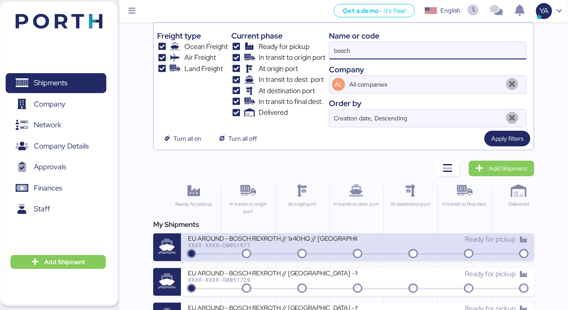
scroll to position [39, 0]
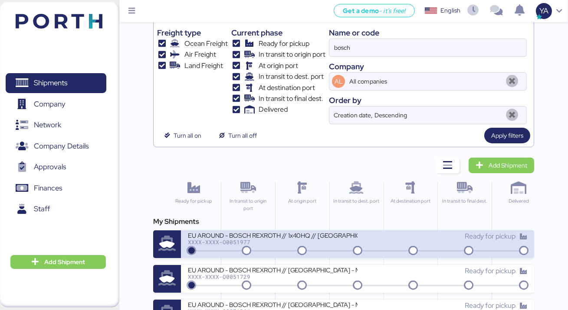
click at [331, 236] on div "EU AROUND - BOSCH REXROTH // 1x40HQ // [GEOGRAPHIC_DATA] - MANZANILLO // MBL: 7…" at bounding box center [273, 235] width 170 height 7
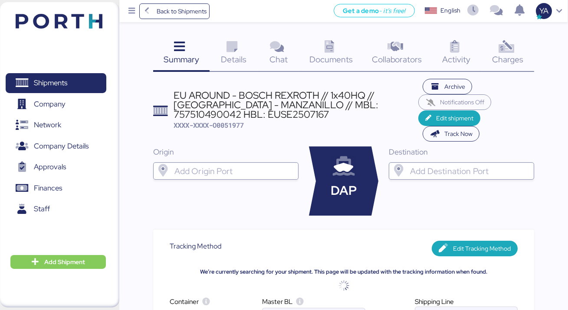
click at [173, 14] on span "Back to Shipments" at bounding box center [182, 11] width 50 height 10
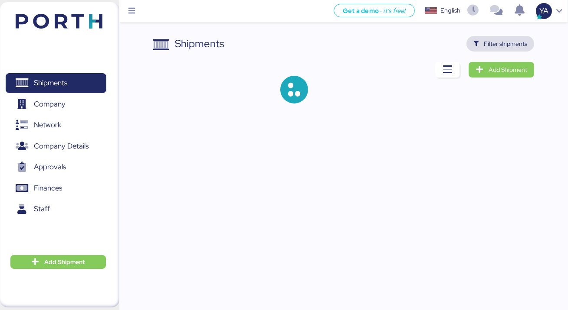
click at [523, 47] on span "Filter shipments" at bounding box center [504, 44] width 43 height 10
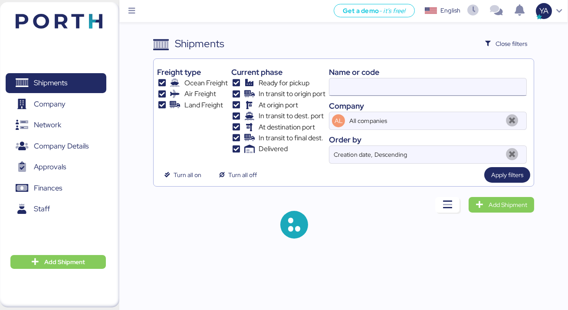
click at [360, 91] on input at bounding box center [427, 86] width 197 height 17
paste input "O0051264"
type input "O0051264"
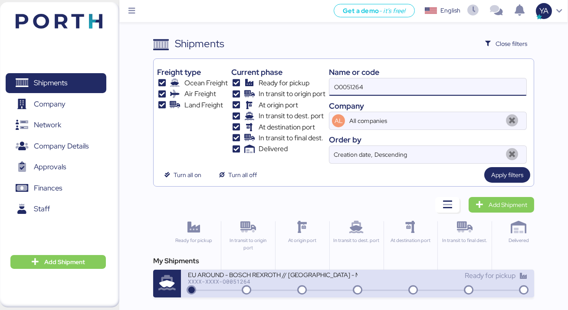
click at [326, 278] on div "EU AROUND - BOSCH REXROTH // [GEOGRAPHIC_DATA] - MANZANILLO // MBL: SNKO0202505…" at bounding box center [273, 274] width 170 height 7
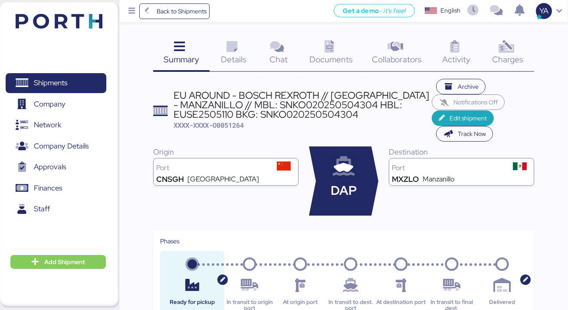
click at [516, 40] on div "Charges 0" at bounding box center [507, 54] width 53 height 36
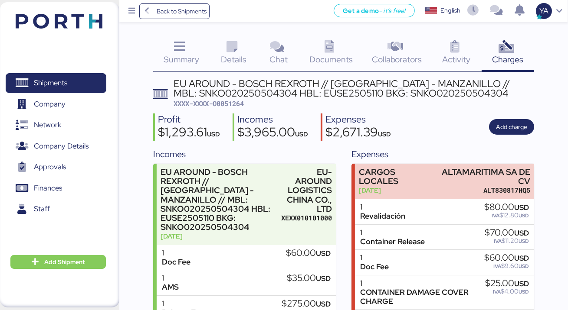
click at [228, 103] on span "XXXX-XXXX-O0051264" at bounding box center [208, 103] width 70 height 9
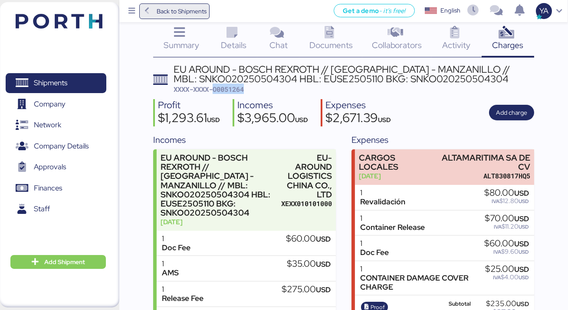
click at [184, 13] on span "Back to Shipments" at bounding box center [182, 11] width 50 height 10
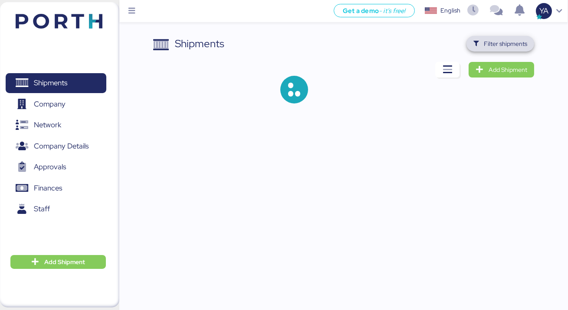
click at [491, 45] on span "Filter shipments" at bounding box center [504, 44] width 43 height 10
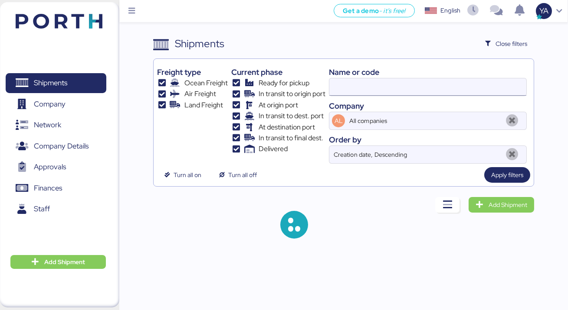
click at [381, 78] on input at bounding box center [427, 86] width 197 height 17
type input "q"
click at [318, 51] on div "Shipments Close filters" at bounding box center [343, 44] width 381 height 16
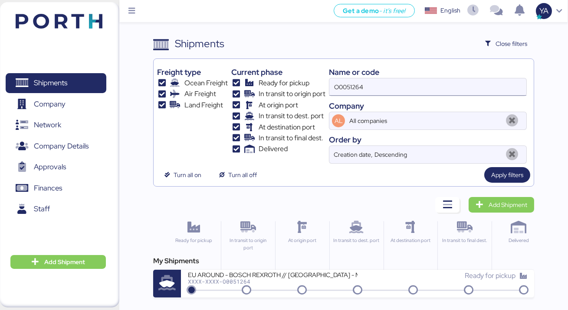
click at [399, 95] on input "O0051264" at bounding box center [427, 86] width 197 height 17
type input "bosch"
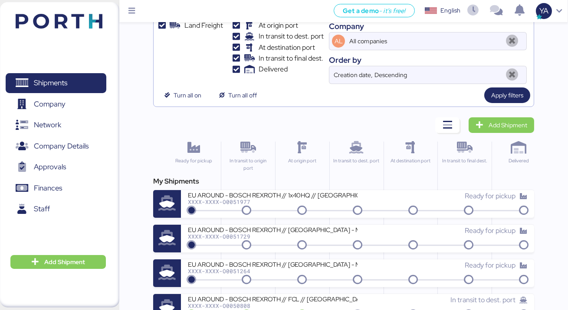
scroll to position [108, 0]
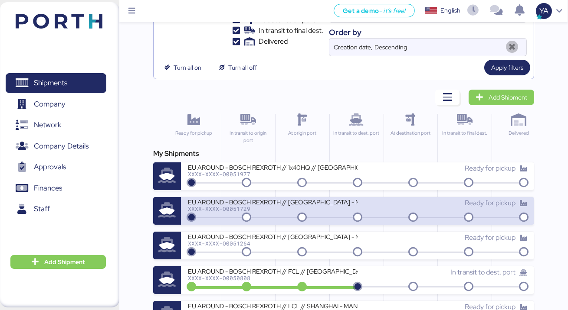
click at [288, 204] on div "EU AROUND - BOSCH REXROTH // [GEOGRAPHIC_DATA] - MANZANILLO // MBL: SNKO0202506…" at bounding box center [273, 201] width 170 height 7
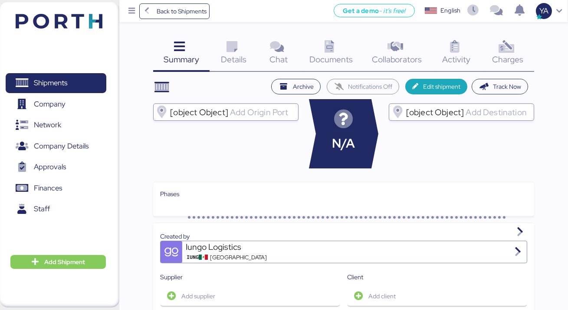
click at [512, 47] on icon at bounding box center [505, 47] width 19 height 13
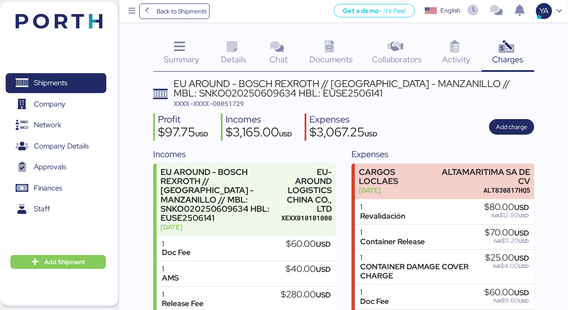
click at [226, 49] on icon at bounding box center [231, 47] width 19 height 13
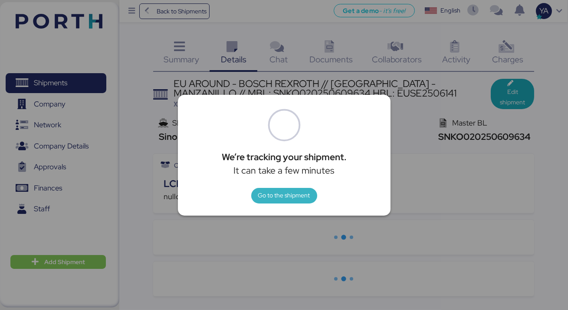
click at [300, 189] on span "Go to the shipment" at bounding box center [284, 196] width 66 height 16
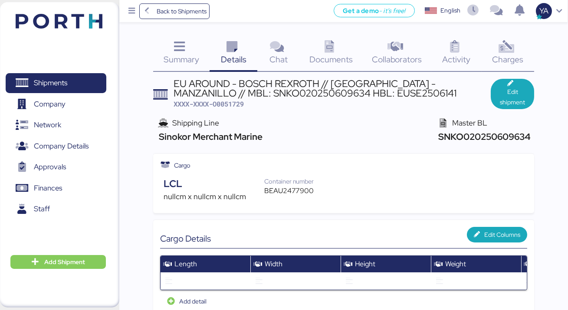
click at [314, 46] on div "Documents 0" at bounding box center [330, 54] width 63 height 36
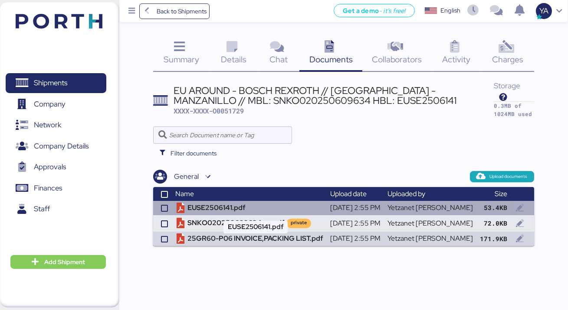
click at [252, 206] on td "EUSE2506141.pdf" at bounding box center [249, 208] width 155 height 14
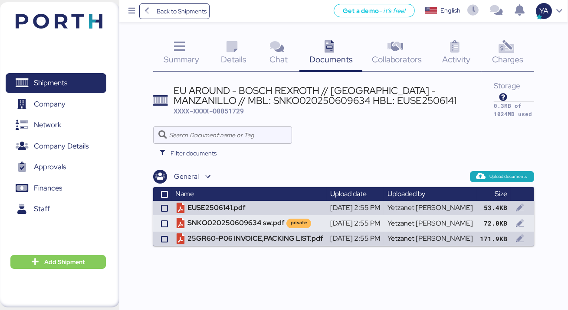
click at [236, 117] on header "EU AROUND - BOSCH REXROTH // [GEOGRAPHIC_DATA] - MANZANILLO // MBL: SNKO0202506…" at bounding box center [343, 100] width 381 height 43
click at [234, 104] on div "EU AROUND - BOSCH REXROTH // [GEOGRAPHIC_DATA] - MANZANILLO // MBL: SNKO0202506…" at bounding box center [333, 96] width 320 height 20
click at [234, 111] on span "XXXX-XXXX-O0051729" at bounding box center [208, 111] width 70 height 9
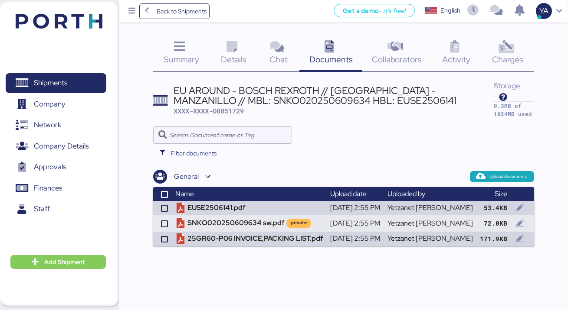
click at [183, 107] on span "XXXX-XXXX-O0051729" at bounding box center [208, 111] width 70 height 9
click at [176, 16] on span "Back to Shipments" at bounding box center [182, 11] width 50 height 10
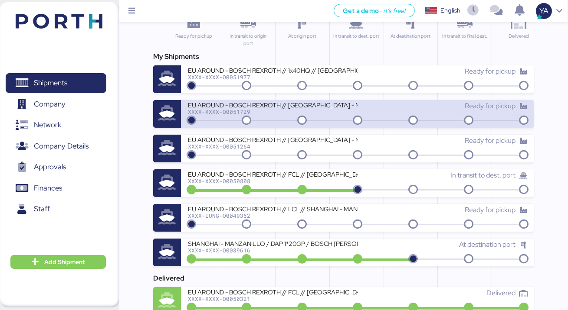
scroll to position [74, 0]
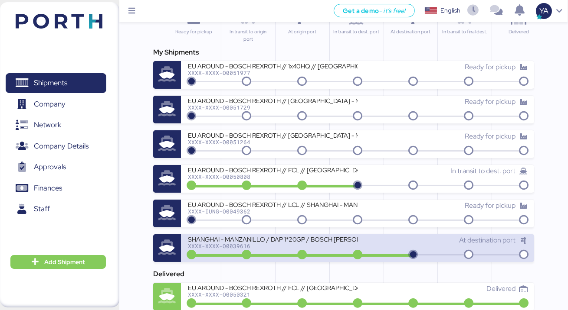
click at [334, 240] on div "SHANGHAI - MANZANILLO / DAP 1*20GP / BOSCH [PERSON_NAME] DE CV" at bounding box center [273, 238] width 170 height 7
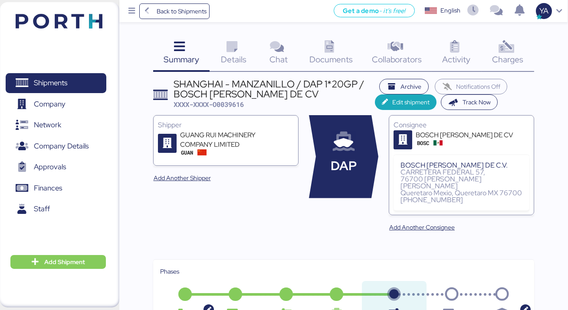
click at [495, 40] on div "Charges 0" at bounding box center [507, 54] width 53 height 36
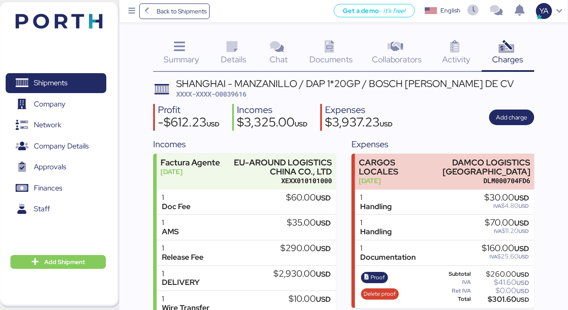
click at [221, 36] on div "Summary 0 Details 0 Chat 0 Documents 0 Collaborators 0 Activity 0 Charges 0 SHA…" at bounding box center [284, 274] width 568 height 548
click at [231, 46] on icon at bounding box center [231, 47] width 19 height 13
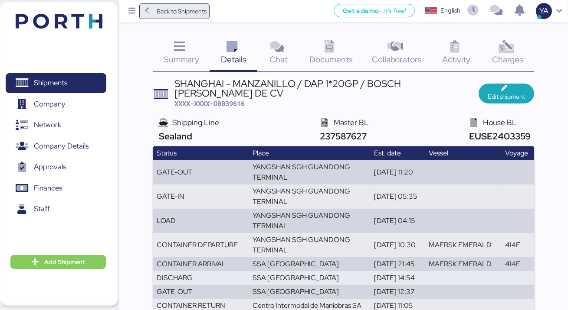
click at [179, 17] on span "Back to Shipments" at bounding box center [174, 11] width 65 height 16
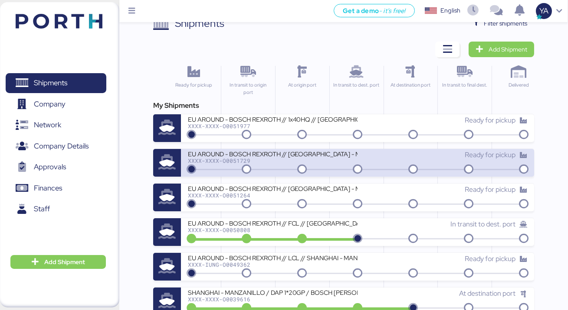
scroll to position [13, 0]
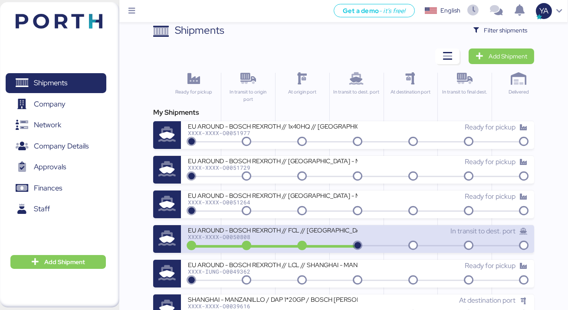
click at [273, 231] on div "EU AROUND - BOSCH REXROTH // FCL // [GEOGRAPHIC_DATA] - [GEOGRAPHIC_DATA] // MB…" at bounding box center [273, 229] width 170 height 7
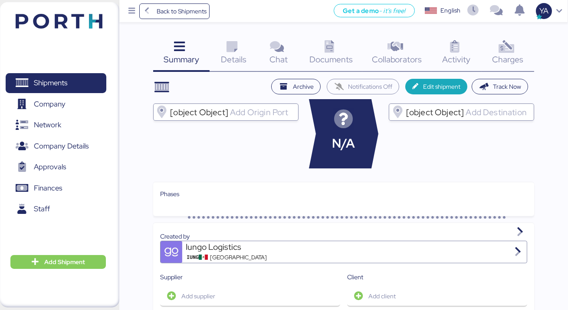
click at [506, 42] on icon at bounding box center [505, 47] width 19 height 13
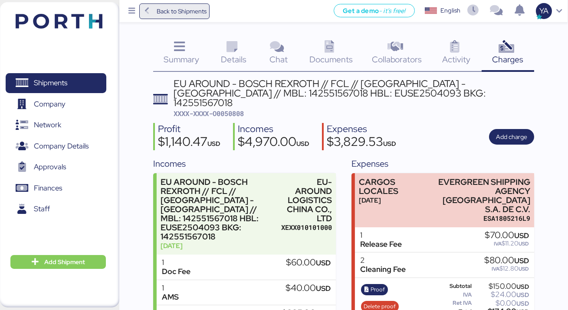
click at [181, 12] on span "Back to Shipments" at bounding box center [182, 11] width 50 height 10
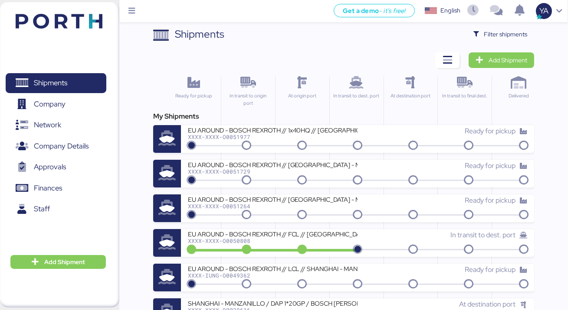
scroll to position [17, 0]
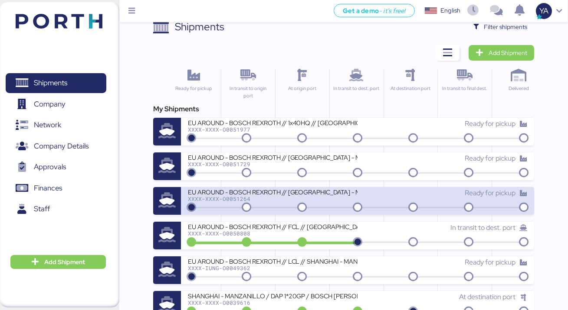
click at [290, 200] on div "XXXX-XXXX-O0051264" at bounding box center [273, 199] width 170 height 6
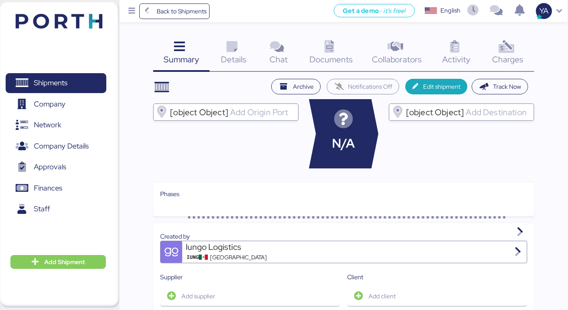
click at [512, 46] on icon at bounding box center [505, 47] width 19 height 13
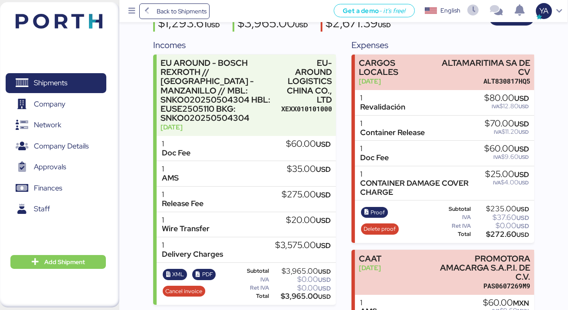
scroll to position [102, 0]
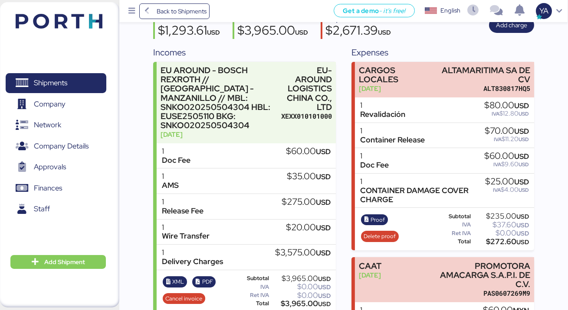
click at [291, 248] on div "$3,575.00 USD" at bounding box center [302, 253] width 55 height 10
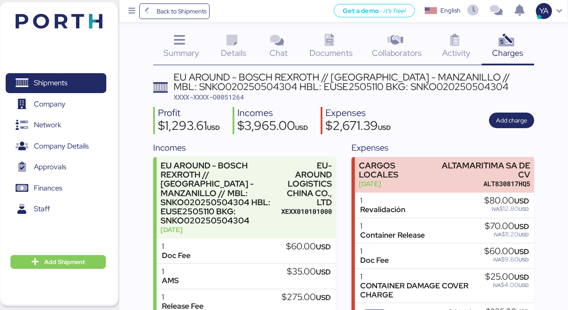
scroll to position [0, 0]
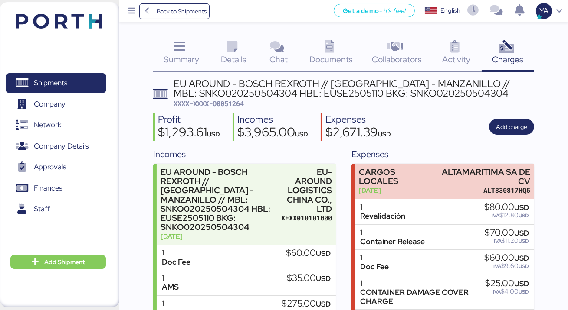
click at [226, 105] on span "XXXX-XXXX-O0051264" at bounding box center [208, 103] width 70 height 9
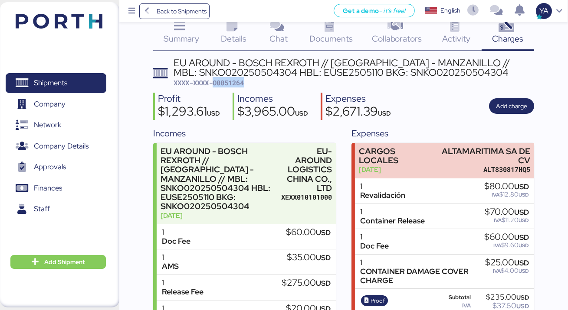
scroll to position [24, 0]
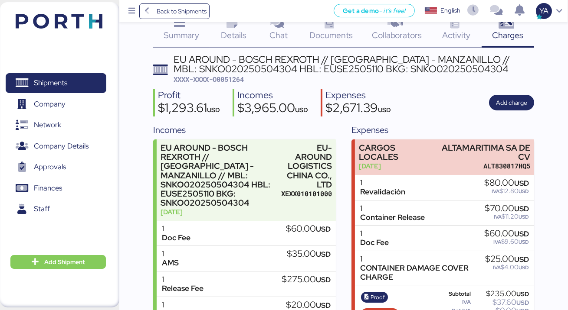
click at [181, 13] on span "Back to Shipments" at bounding box center [182, 11] width 50 height 10
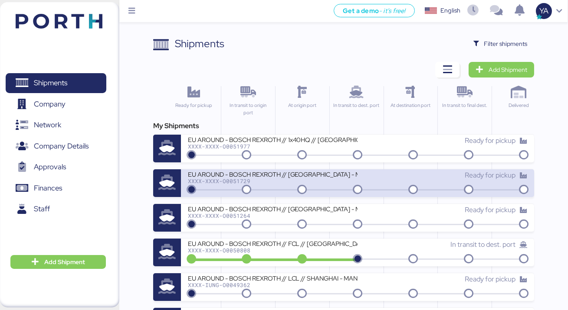
click at [271, 186] on div "EU AROUND - BOSCH REXROTH // [GEOGRAPHIC_DATA] - MANZANILLO // MBL: SNKO0202506…" at bounding box center [273, 179] width 170 height 19
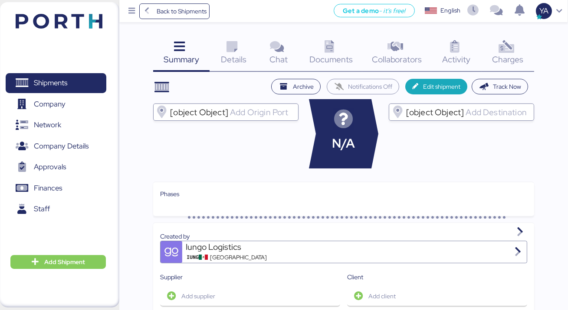
click at [499, 65] on div "Charges 0" at bounding box center [507, 54] width 53 height 36
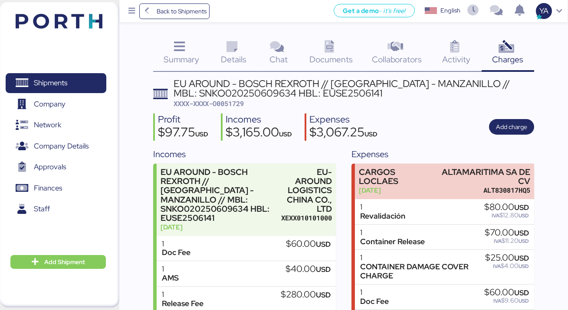
click at [235, 104] on span "XXXX-XXXX-O0051729" at bounding box center [208, 103] width 70 height 9
click at [180, 14] on span "Back to Shipments" at bounding box center [182, 11] width 50 height 10
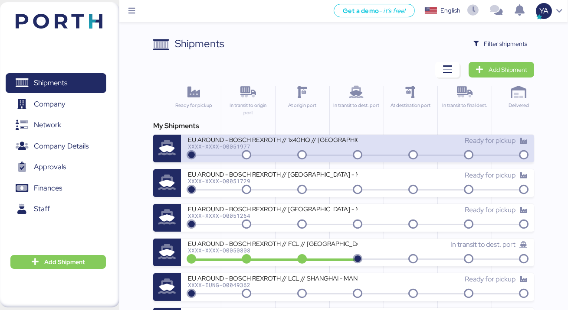
click at [217, 150] on div "EU AROUND - BOSCH REXROTH // 1x40HQ // [GEOGRAPHIC_DATA] - MANZANILLO // MBL: 7…" at bounding box center [273, 145] width 170 height 19
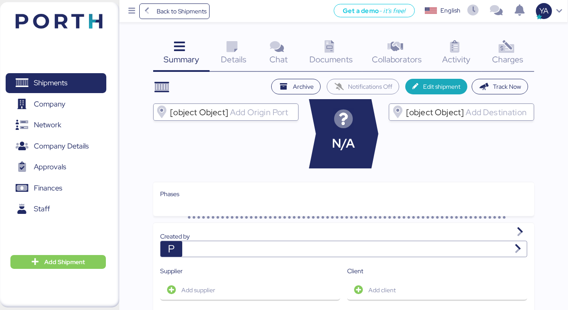
click at [493, 39] on div "Charges 0" at bounding box center [507, 54] width 53 height 36
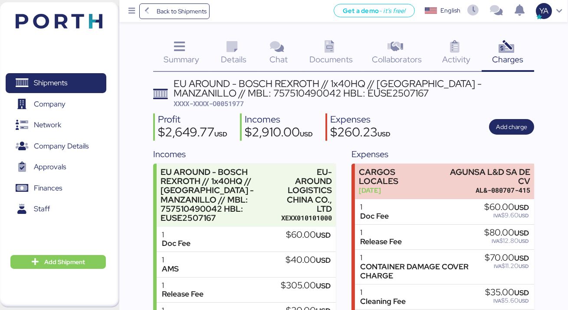
click at [222, 104] on span "XXXX-XXXX-O0051977" at bounding box center [208, 103] width 70 height 9
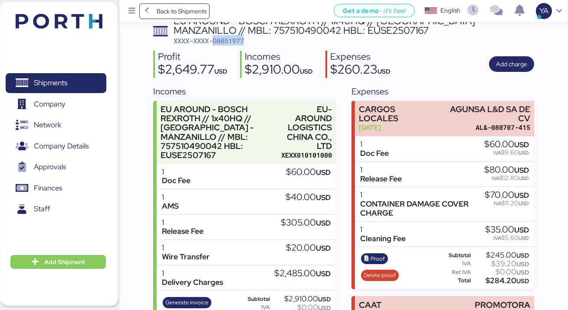
scroll to position [66, 0]
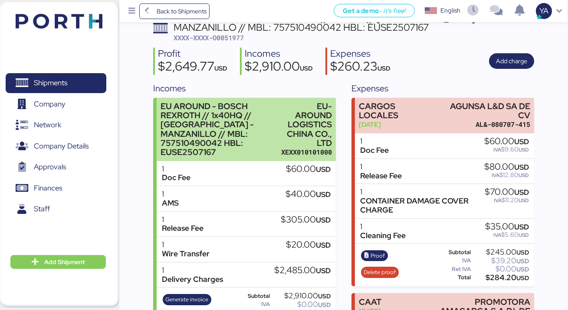
click at [215, 99] on div "EU AROUND - BOSCH REXROTH // 1x40HQ // [GEOGRAPHIC_DATA] - MANZANILLO // MBL: 7…" at bounding box center [246, 129] width 179 height 63
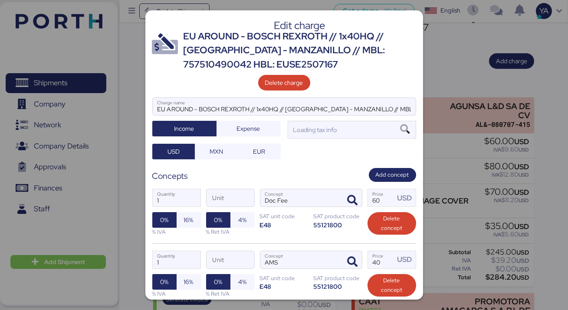
scroll to position [0, 0]
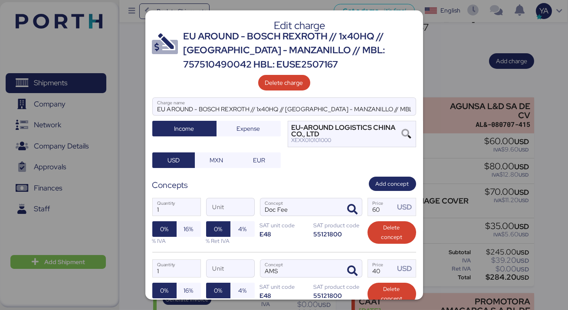
click at [143, 59] on div at bounding box center [284, 155] width 568 height 310
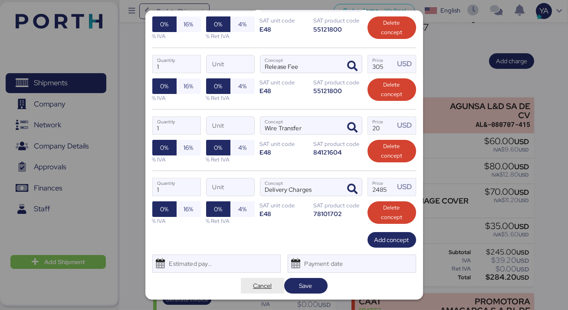
click at [255, 291] on span "Cancel" at bounding box center [262, 286] width 43 height 16
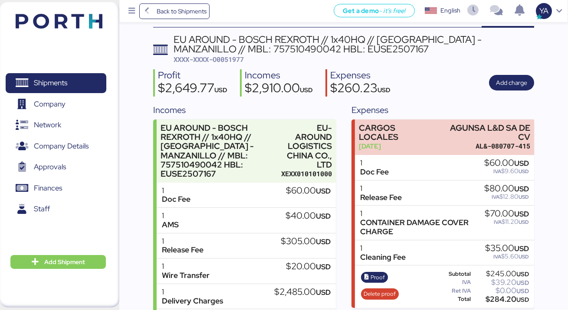
scroll to position [0, 0]
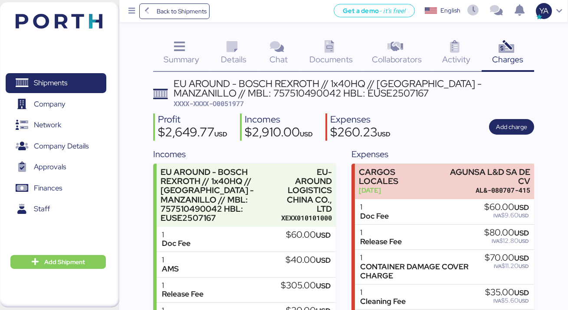
click at [275, 82] on div "EU AROUND - BOSCH REXROTH // 1x40HQ // [GEOGRAPHIC_DATA] - MANZANILLO // MBL: 7…" at bounding box center [353, 89] width 360 height 20
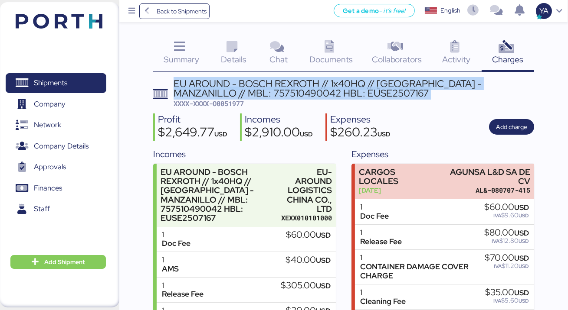
click at [275, 82] on div "EU AROUND - BOSCH REXROTH // 1x40HQ // [GEOGRAPHIC_DATA] - MANZANILLO // MBL: 7…" at bounding box center [353, 89] width 360 height 20
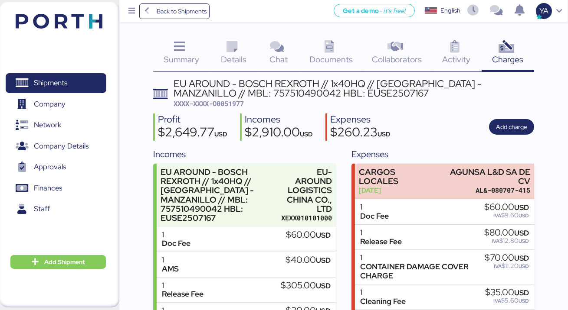
click at [293, 98] on div "EU AROUND - BOSCH REXROTH // 1x40HQ // [GEOGRAPHIC_DATA] - MANZANILLO // MBL: 7…" at bounding box center [353, 89] width 360 height 20
click at [180, 17] on span "Back to Shipments" at bounding box center [174, 11] width 65 height 16
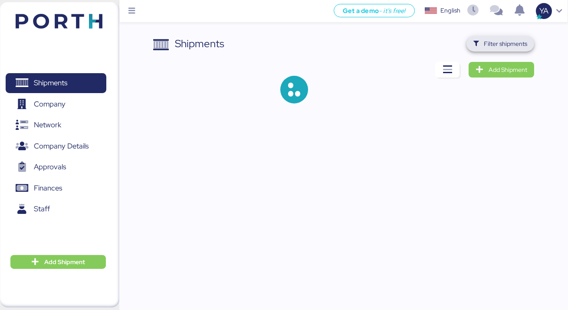
click at [488, 41] on span "Filter shipments" at bounding box center [504, 44] width 43 height 10
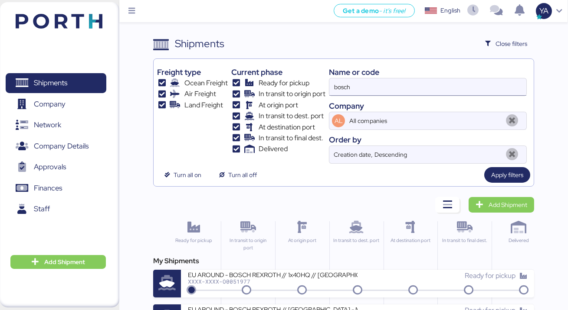
click at [362, 85] on input "bosch" at bounding box center [427, 86] width 197 height 17
paste input "O0051264"
type input "O0051264"
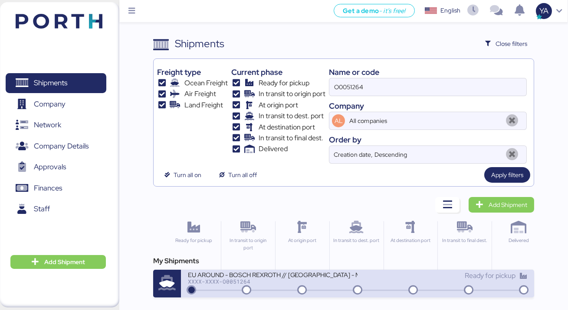
click at [275, 274] on div "EU AROUND - BOSCH REXROTH // [GEOGRAPHIC_DATA] - MANZANILLO // MBL: SNKO0202505…" at bounding box center [273, 274] width 170 height 7
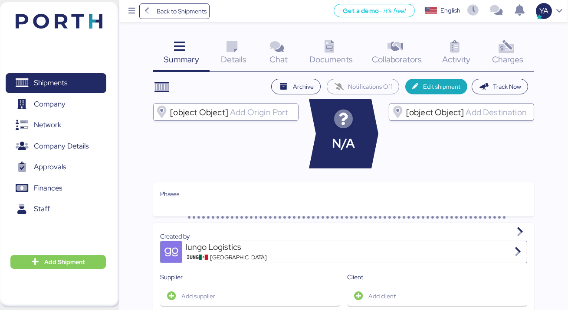
click at [499, 53] on icon at bounding box center [505, 47] width 19 height 13
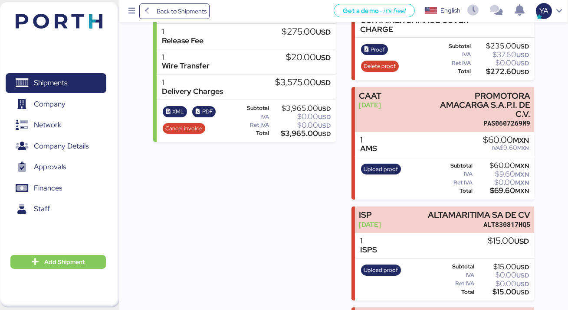
scroll to position [383, 0]
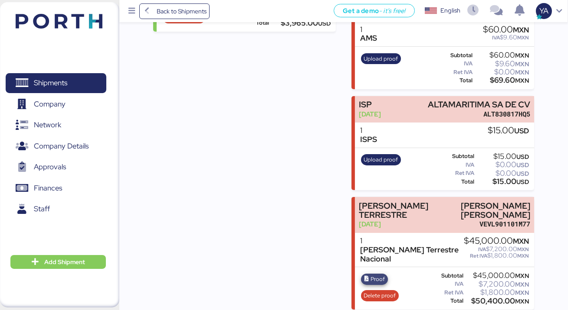
click at [374, 275] on span "Proof" at bounding box center [377, 280] width 14 height 10
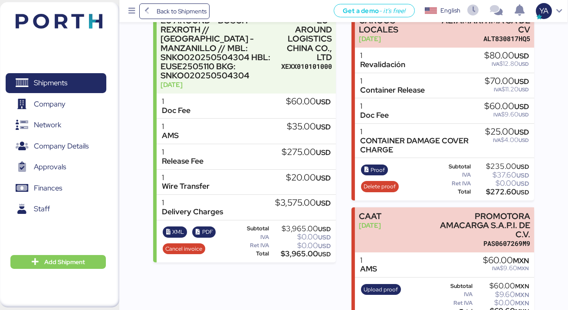
scroll to position [0, 0]
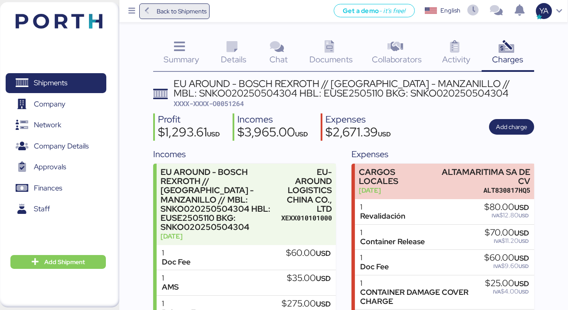
click at [170, 8] on span "Back to Shipments" at bounding box center [182, 11] width 50 height 10
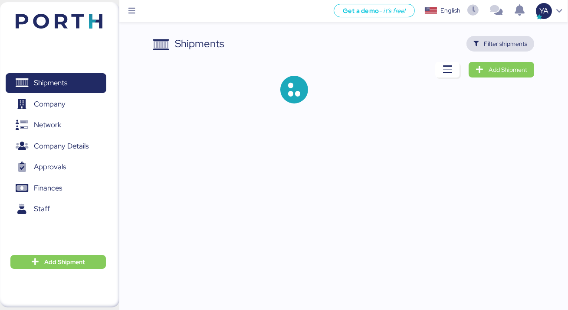
click at [484, 45] on span "Filter shipments" at bounding box center [504, 44] width 43 height 10
click at [479, 45] on icon "button" at bounding box center [476, 44] width 6 height 6
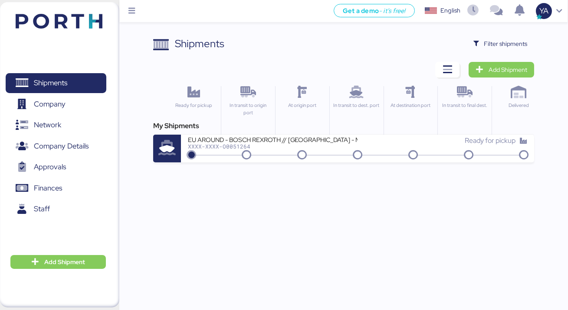
click at [507, 31] on div "Shipments Clear Filters Filter shipments Add Shipment Ready for pickup In trans…" at bounding box center [284, 81] width 568 height 163
click at [504, 40] on span "Filter shipments" at bounding box center [504, 44] width 43 height 10
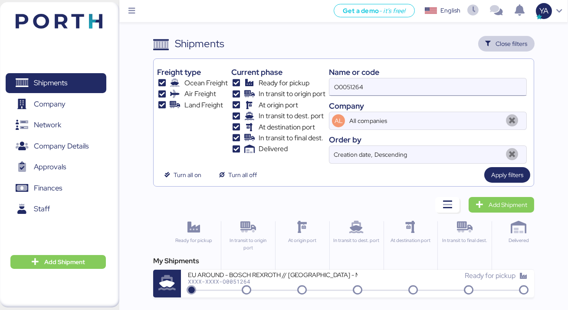
click at [404, 86] on input "O0051264" at bounding box center [427, 86] width 197 height 17
paste input "729"
type input "O0051729"
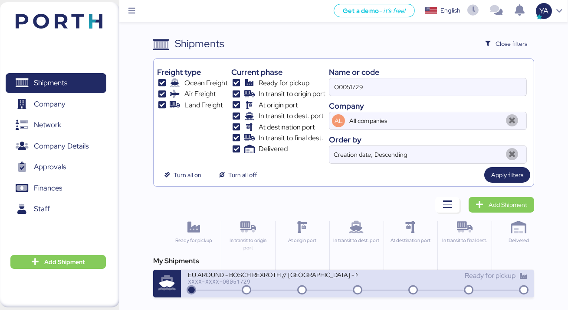
click at [269, 279] on div "XXXX-XXXX-O0051729" at bounding box center [273, 282] width 170 height 6
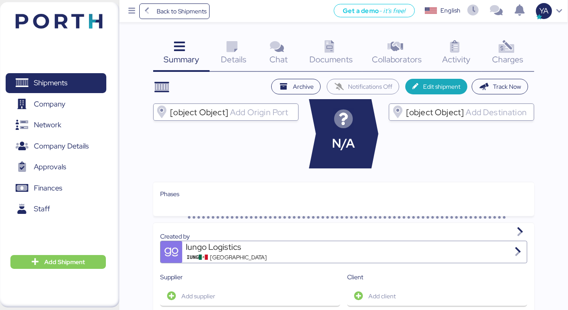
click at [491, 59] on div "Charges 0" at bounding box center [507, 54] width 53 height 36
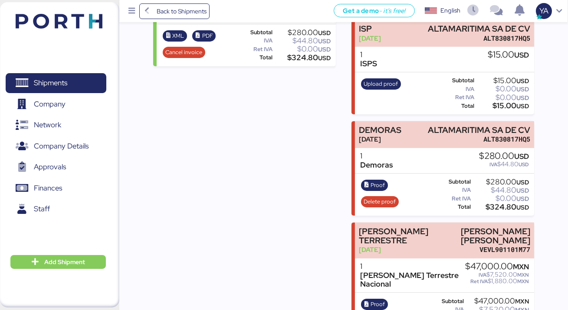
scroll to position [484, 0]
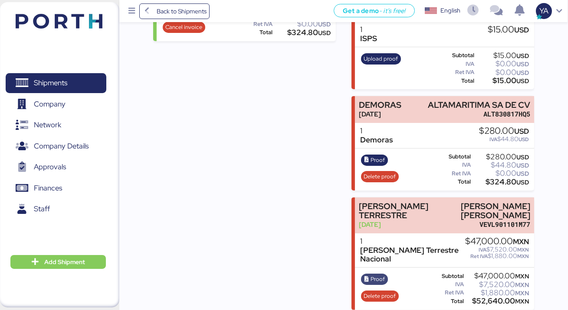
click at [366, 277] on icon "button" at bounding box center [366, 280] width 6 height 6
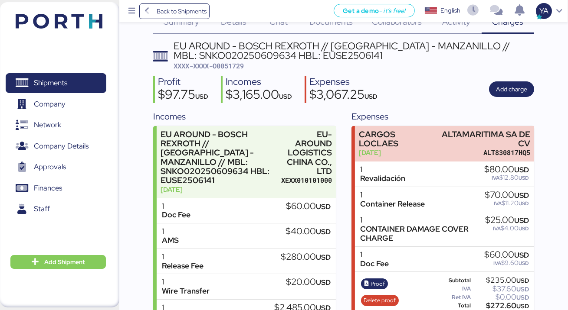
scroll to position [0, 0]
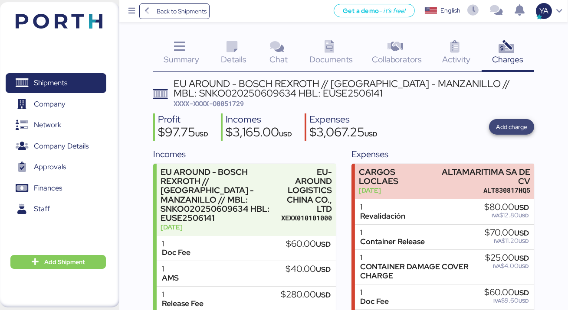
click at [497, 126] on span "Add charge" at bounding box center [511, 127] width 31 height 10
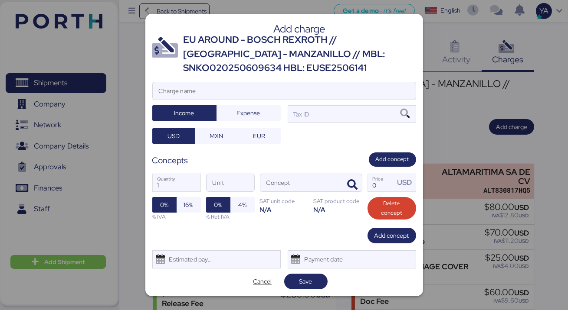
click at [313, 42] on div "EU AROUND - BOSCH REXROTH // [GEOGRAPHIC_DATA] - MANZANILLO // MBL: SNKO0202506…" at bounding box center [299, 54] width 232 height 42
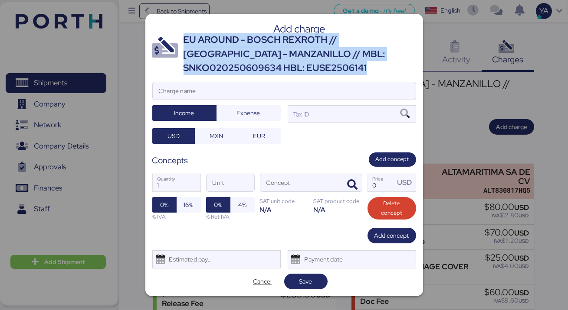
click at [313, 42] on div "EU AROUND - BOSCH REXROTH // [GEOGRAPHIC_DATA] - MANZANILLO // MBL: SNKO0202506…" at bounding box center [299, 54] width 232 height 42
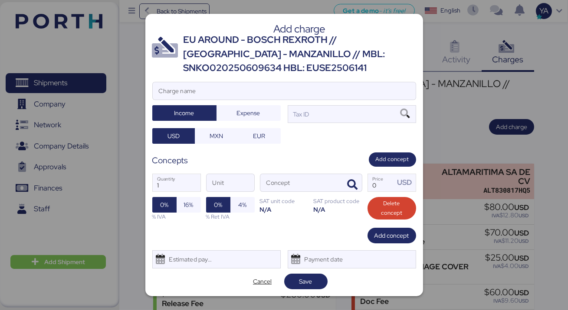
click at [305, 52] on div "EU AROUND - BOSCH REXROTH // [GEOGRAPHIC_DATA] - MANZANILLO // MBL: SNKO0202506…" at bounding box center [299, 54] width 232 height 42
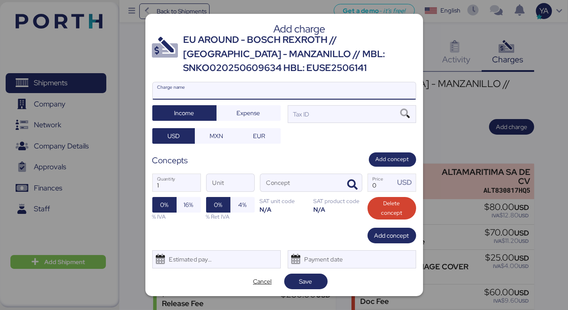
click at [248, 89] on input "Charge name" at bounding box center [284, 90] width 263 height 17
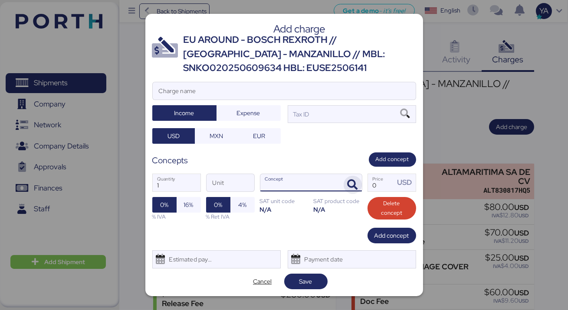
click at [354, 183] on icon "button" at bounding box center [352, 185] width 10 height 10
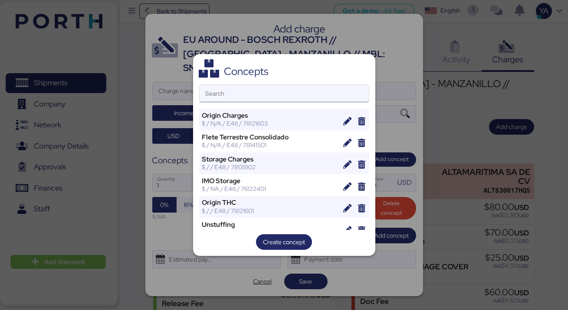
click at [271, 93] on input "Search" at bounding box center [283, 93] width 169 height 17
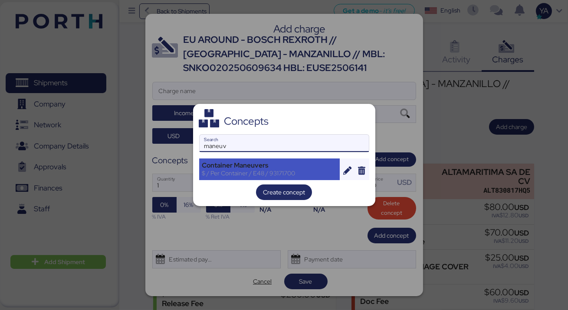
type input "maneuv"
click at [227, 163] on div "Container Maneuvers" at bounding box center [269, 166] width 135 height 8
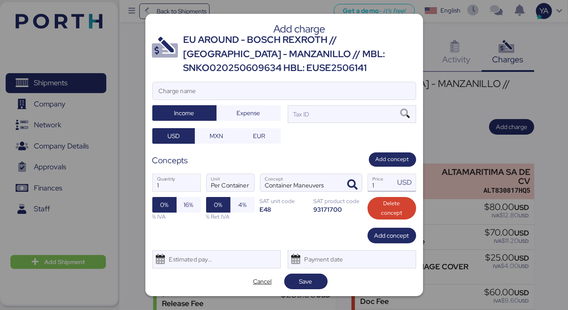
click at [372, 183] on input "1" at bounding box center [381, 182] width 27 height 17
click at [385, 187] on input "1" at bounding box center [381, 182] width 27 height 17
type input "120"
click at [325, 117] on div "Tax ID" at bounding box center [351, 113] width 128 height 17
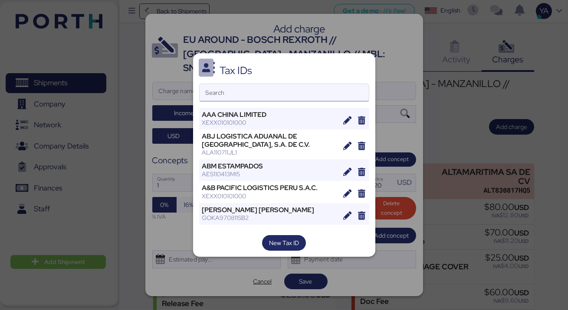
click at [297, 94] on input "Search" at bounding box center [283, 92] width 169 height 17
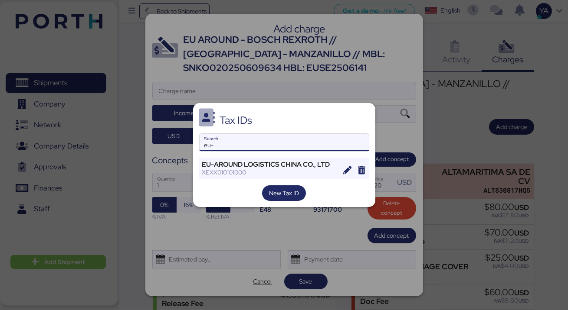
type input "eu-"
click at [198, 173] on div "Tax IDs eu- Search EU-AROUND LOGISTICS CHINA CO., LTD XEXX010101000 New Tax ID" at bounding box center [284, 155] width 182 height 104
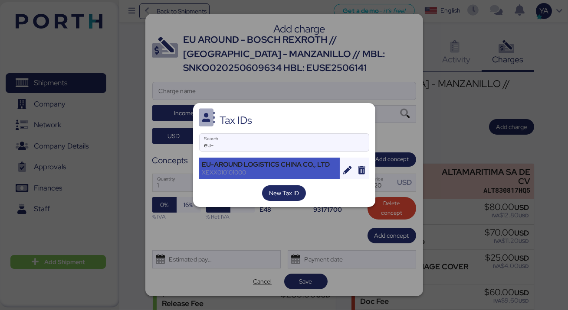
click at [214, 170] on div "XEXX010101000" at bounding box center [269, 173] width 135 height 8
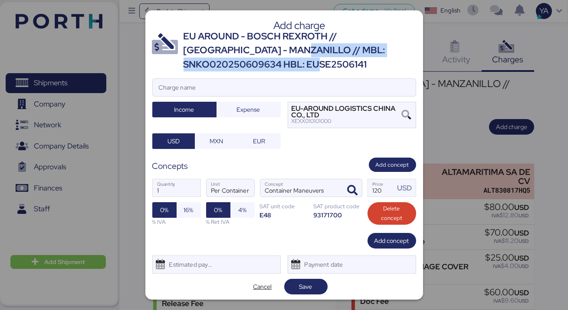
drag, startPoint x: 258, startPoint y: 68, endPoint x: 249, endPoint y: 50, distance: 19.6
click at [249, 50] on div "EU AROUND - BOSCH REXROTH // [GEOGRAPHIC_DATA] - MANZANILLO // MBL: SNKO0202506…" at bounding box center [299, 50] width 232 height 42
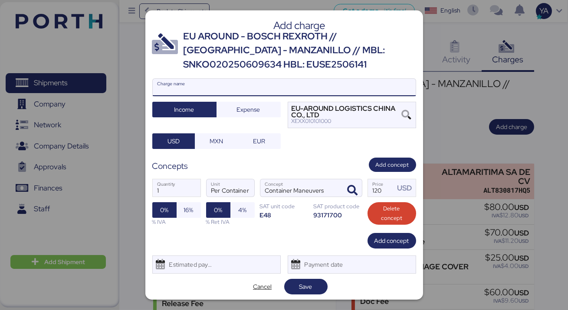
click at [225, 88] on input "Charge name" at bounding box center [284, 87] width 263 height 17
paste input "/ MBL: SNKO020250609634 HBL: EUSE2506141"
type input "Container maeuvers // MBL: SNKO020250609634 HBL: EUSE2506141"
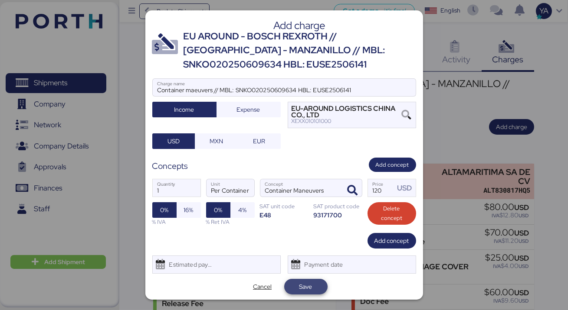
click at [300, 284] on span "Save" at bounding box center [305, 287] width 13 height 10
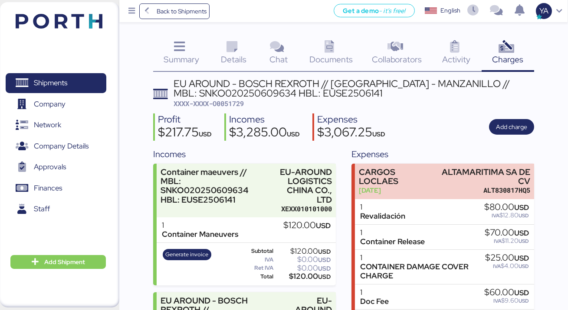
click at [235, 98] on div "EU AROUND - BOSCH REXROTH // [GEOGRAPHIC_DATA] - MANZANILLO // MBL: SNKO0202506…" at bounding box center [353, 94] width 360 height 30
click at [235, 101] on span "XXXX-XXXX-O0051729" at bounding box center [208, 103] width 70 height 9
click at [196, 15] on span "Back to Shipments" at bounding box center [182, 11] width 50 height 10
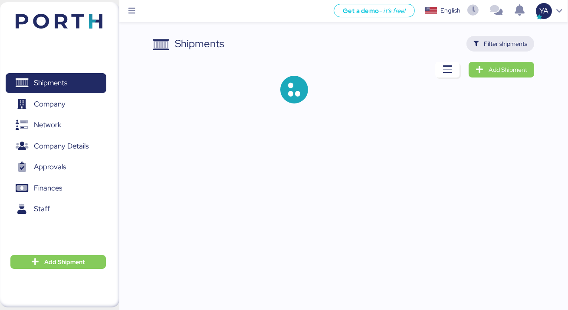
click at [512, 46] on span "Filter shipments" at bounding box center [504, 44] width 43 height 10
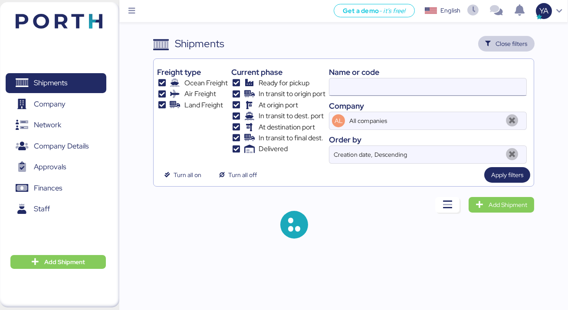
click at [370, 87] on input at bounding box center [427, 86] width 197 height 17
paste input "O0051986"
type input "O0051986"
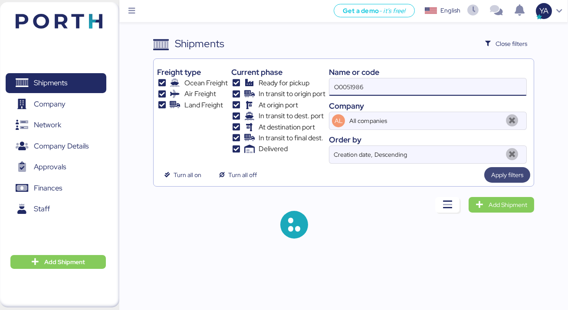
click at [494, 173] on span "Apply filters" at bounding box center [507, 175] width 32 height 10
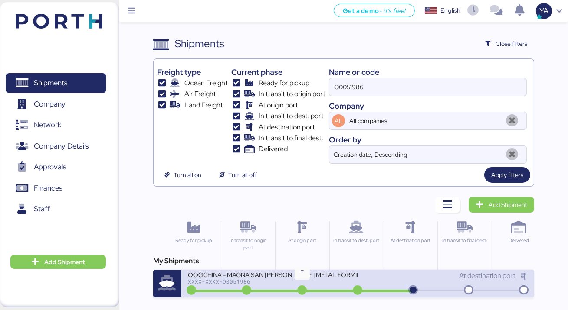
click at [294, 294] on icon at bounding box center [302, 291] width 42 height 10
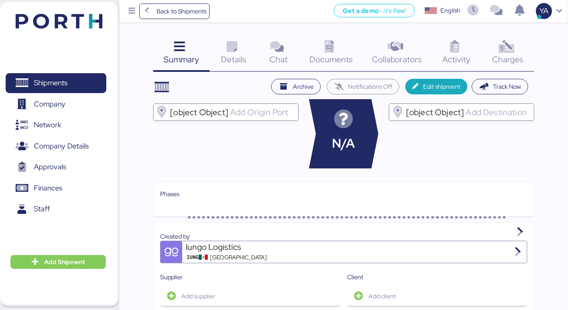
click at [506, 44] on icon at bounding box center [505, 47] width 19 height 13
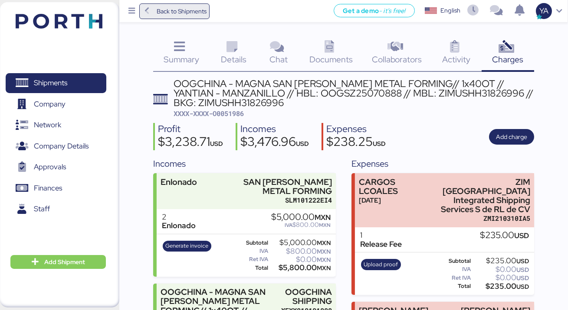
click at [189, 14] on span "Back to Shipments" at bounding box center [182, 11] width 50 height 10
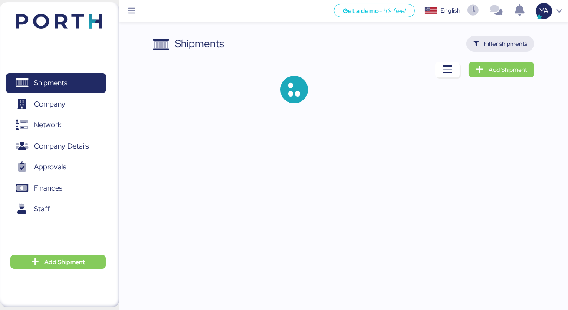
click at [483, 41] on span "Filter shipments" at bounding box center [500, 44] width 54 height 12
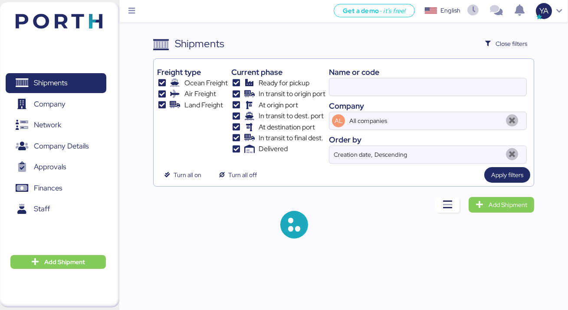
click at [392, 77] on div "Name or code" at bounding box center [428, 72] width 198 height 12
click at [392, 86] on input at bounding box center [427, 86] width 197 height 17
paste input "O0051949"
type input "O0051949"
click at [491, 179] on span "Apply filters" at bounding box center [507, 175] width 32 height 10
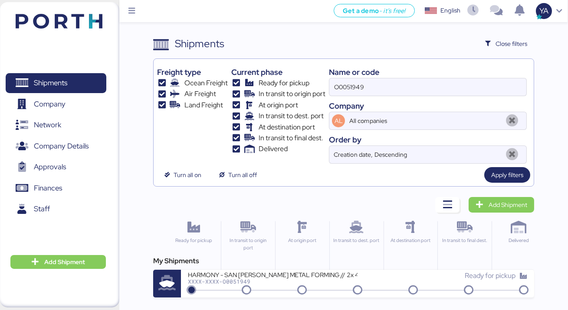
click at [363, 268] on div "My Shipments HARMONY - SAN [PERSON_NAME] METAL FORMING // 2x 40 OT // POL: SHEK…" at bounding box center [343, 277] width 381 height 42
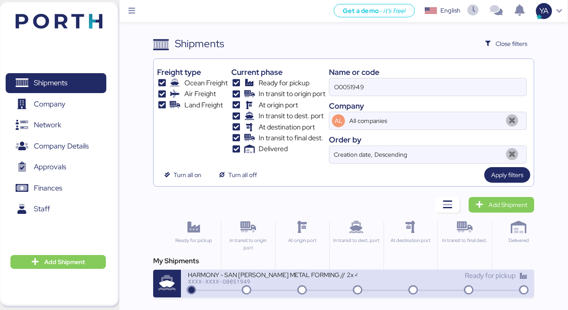
click at [364, 271] on div "Ready for pickup" at bounding box center [442, 276] width 170 height 10
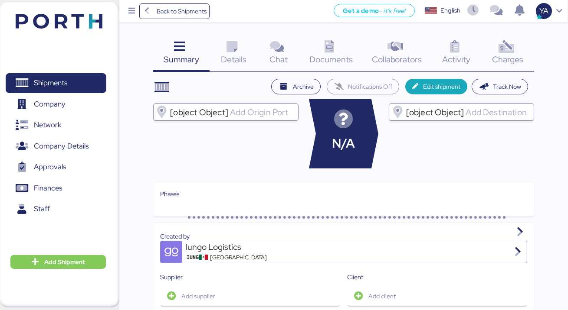
click at [504, 47] on icon at bounding box center [505, 47] width 19 height 13
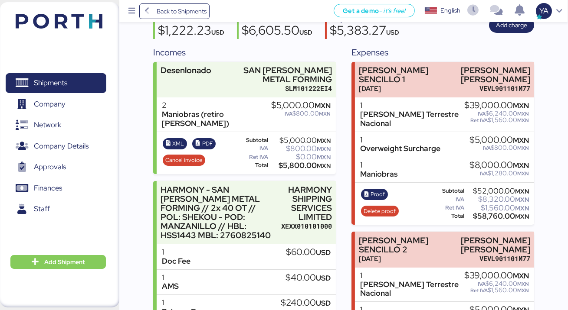
scroll to position [98, 0]
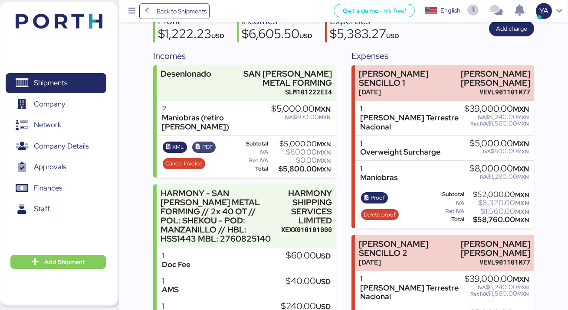
click at [205, 143] on span "PDF" at bounding box center [207, 148] width 11 height 10
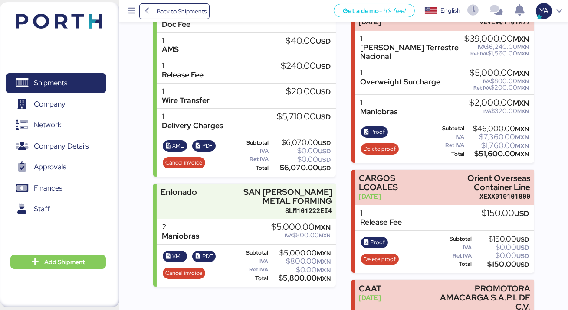
scroll to position [347, 0]
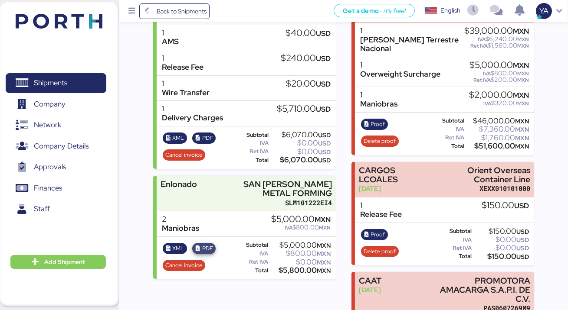
click at [204, 244] on span "PDF" at bounding box center [207, 249] width 11 height 10
click at [157, 3] on div "Back to Shipments Get a demo - it’s free! Get a demo English Inglés English YA" at bounding box center [343, 11] width 448 height 22
click at [160, 9] on span "Back to Shipments" at bounding box center [182, 11] width 50 height 10
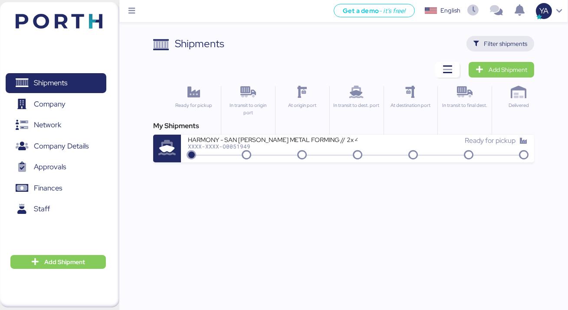
click at [490, 45] on span "Filter shipments" at bounding box center [504, 44] width 43 height 10
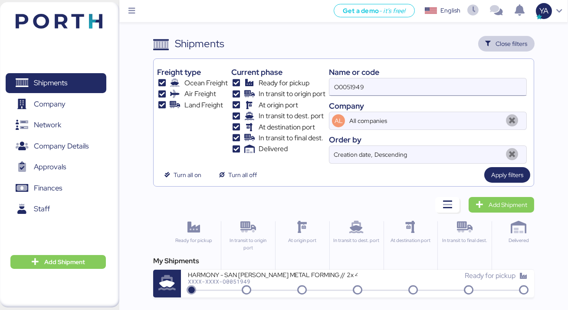
click at [399, 78] on div "O0051949" at bounding box center [428, 87] width 198 height 18
click at [399, 78] on input "O0051949" at bounding box center [427, 86] width 197 height 17
click at [399, 85] on input "O0051949" at bounding box center [427, 86] width 197 height 17
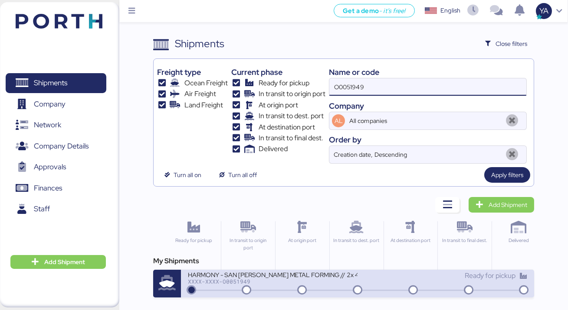
click at [249, 277] on div "HARMONY - SAN [PERSON_NAME] METAL FORMING // 2x 40 OT // POL: SHEKOU - POD: MAN…" at bounding box center [273, 274] width 170 height 7
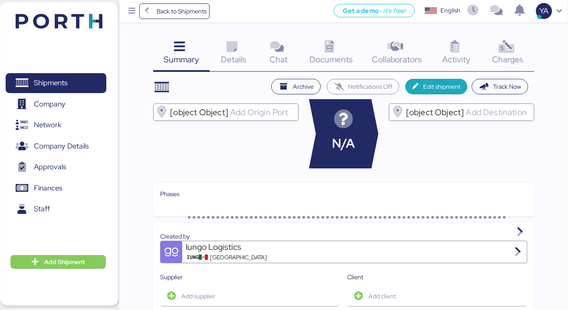
click at [506, 52] on icon at bounding box center [505, 47] width 19 height 13
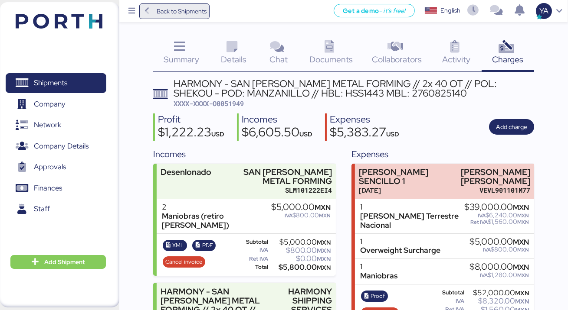
click at [189, 10] on span "Back to Shipments" at bounding box center [182, 11] width 50 height 10
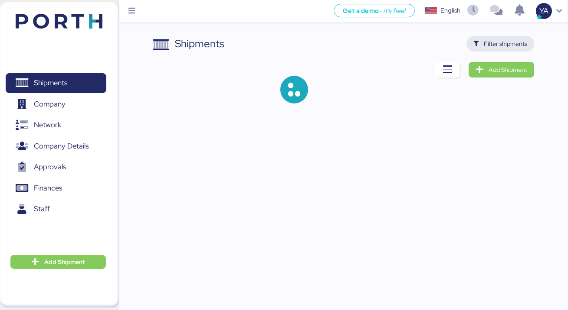
click at [517, 44] on span "Filter shipments" at bounding box center [504, 44] width 43 height 10
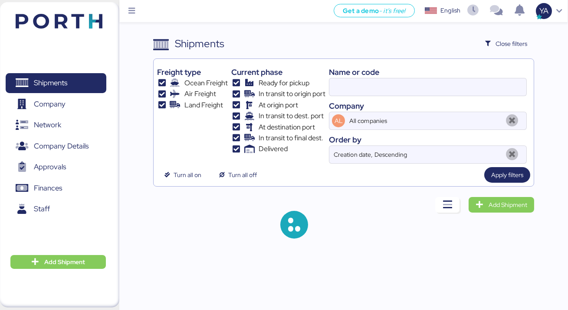
click at [371, 95] on div at bounding box center [428, 87] width 198 height 18
click at [371, 95] on input at bounding box center [427, 86] width 197 height 17
click at [370, 94] on input at bounding box center [427, 86] width 197 height 17
paste input "O0051986"
type input "O0051986"
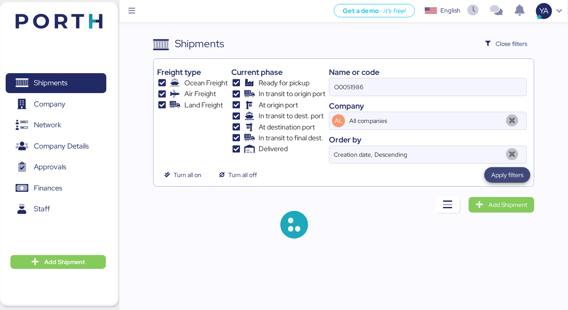
click at [507, 179] on span "Apply filters" at bounding box center [507, 175] width 32 height 10
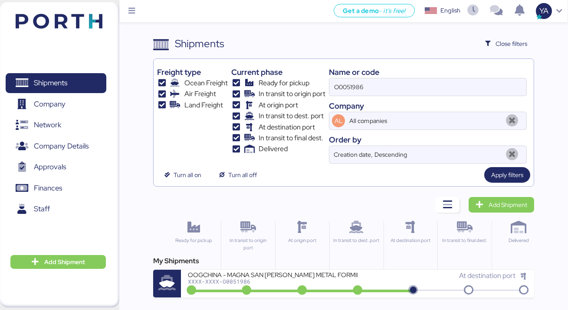
click at [297, 266] on div "My Shipments" at bounding box center [343, 261] width 381 height 10
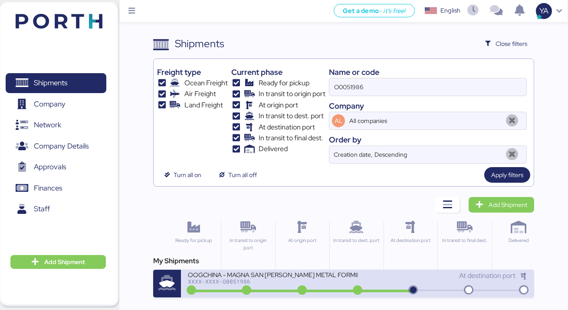
click at [297, 271] on div "OOGCHINA - MAGNA SAN [PERSON_NAME] METAL FORMING// 1x40OT // YANTIAN - MANZANIL…" at bounding box center [273, 274] width 170 height 7
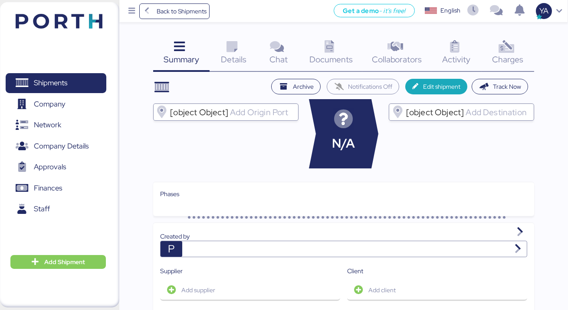
click at [497, 55] on span "Charges" at bounding box center [507, 59] width 31 height 11
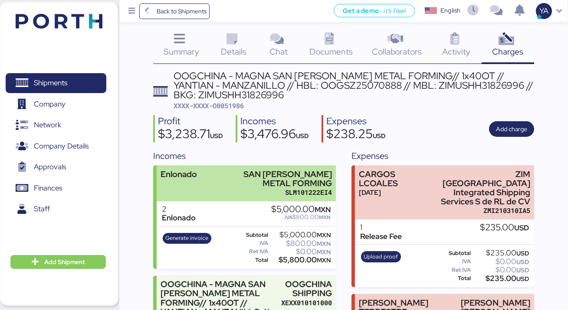
scroll to position [10, 0]
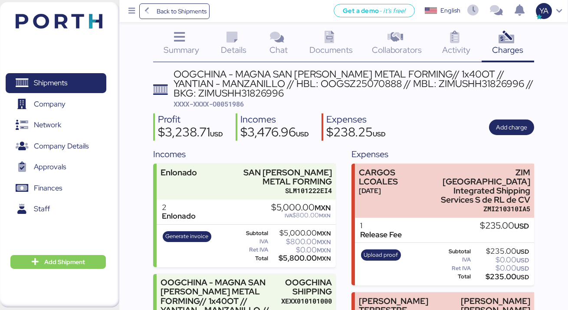
click at [218, 39] on div "Details 0" at bounding box center [233, 44] width 48 height 36
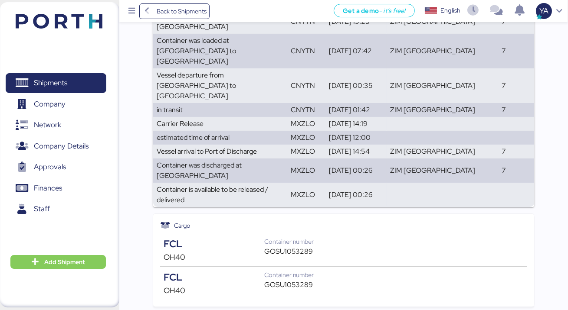
scroll to position [269, 0]
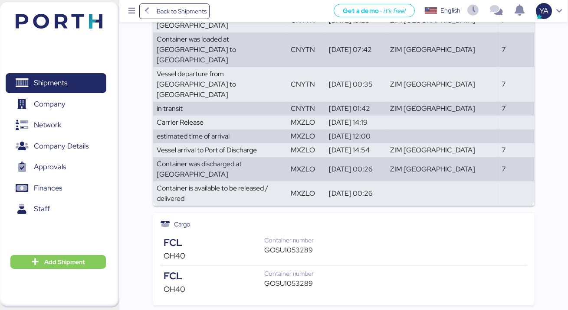
click at [283, 245] on div "GOSU1053289" at bounding box center [293, 250] width 59 height 10
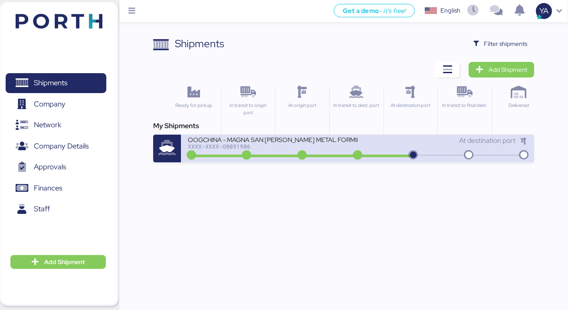
click at [251, 144] on div "XXXX-XXXX-O0051986" at bounding box center [273, 147] width 170 height 6
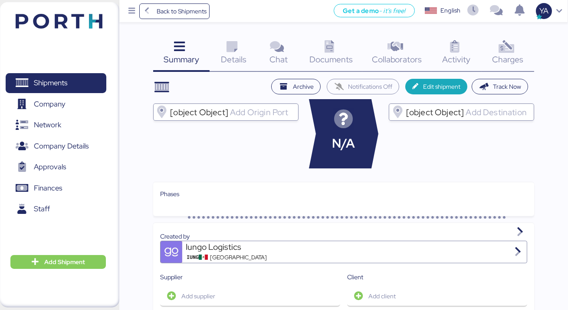
click at [332, 45] on icon at bounding box center [329, 47] width 19 height 13
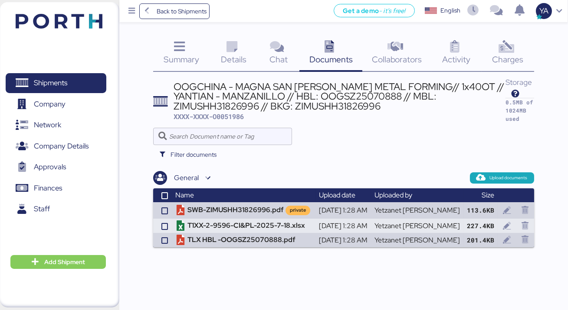
click at [160, 20] on div "Back to Shipments Get a demo - it’s free! Get a demo English Inglés English YA" at bounding box center [343, 11] width 448 height 22
click at [158, 15] on span "Back to Shipments" at bounding box center [182, 11] width 50 height 10
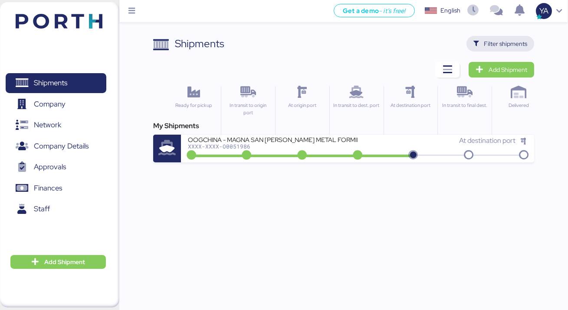
click at [490, 38] on span "Filter shipments" at bounding box center [500, 44] width 54 height 12
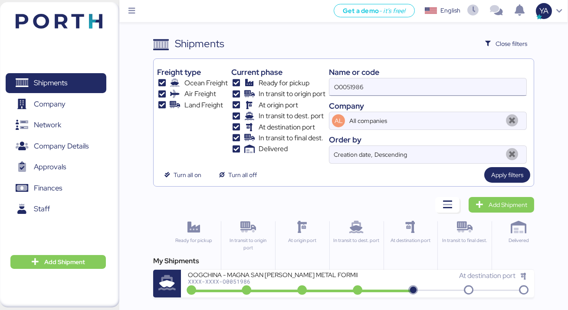
click at [359, 85] on input "O0051986" at bounding box center [427, 86] width 197 height 17
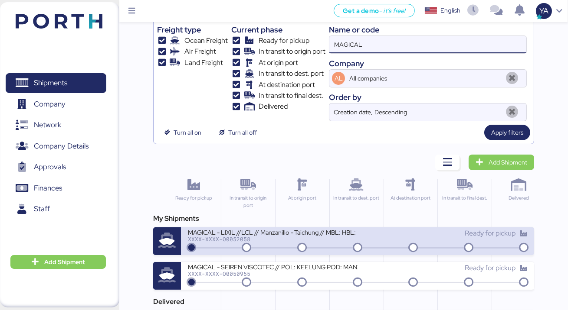
scroll to position [39, 0]
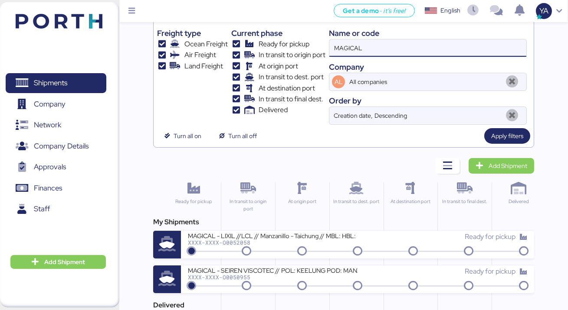
click at [360, 50] on input "MAGICAL" at bounding box center [427, 47] width 197 height 17
type input "medicina"
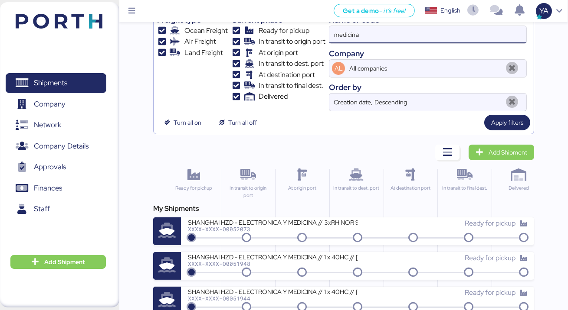
scroll to position [55, 0]
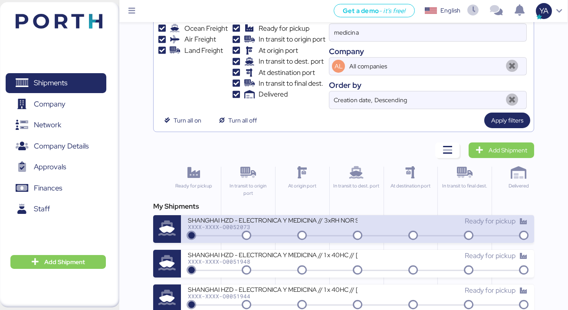
click at [296, 226] on div "XXXX-XXXX-O0052073" at bounding box center [273, 227] width 170 height 6
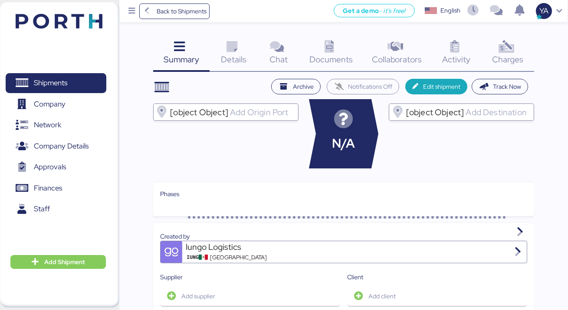
click at [334, 58] on span "Documents" at bounding box center [330, 59] width 43 height 11
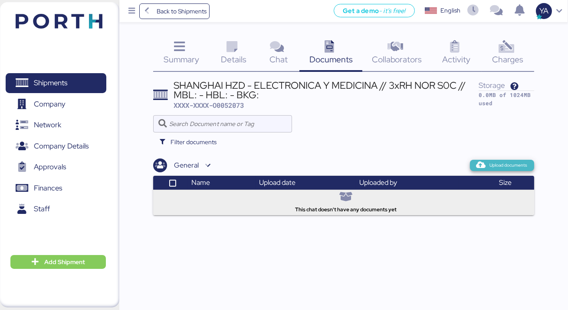
click at [482, 162] on icon "button" at bounding box center [480, 166] width 8 height 8
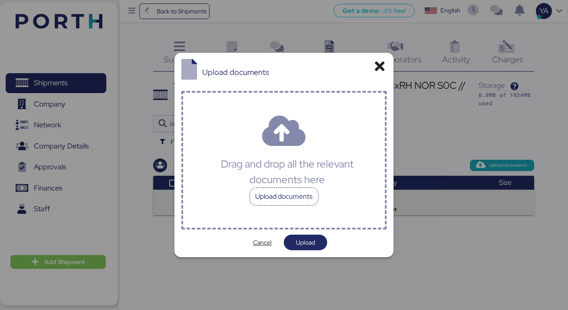
click at [293, 191] on div "Upload documents" at bounding box center [283, 197] width 69 height 18
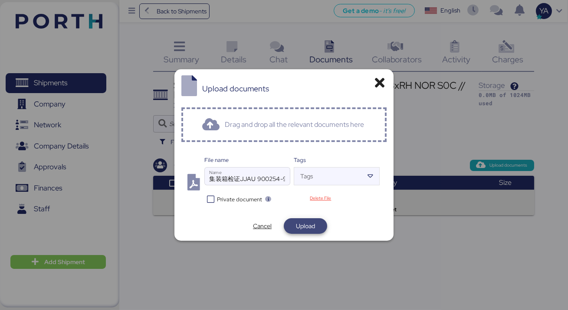
click at [294, 219] on span "Upload" at bounding box center [305, 227] width 43 height 16
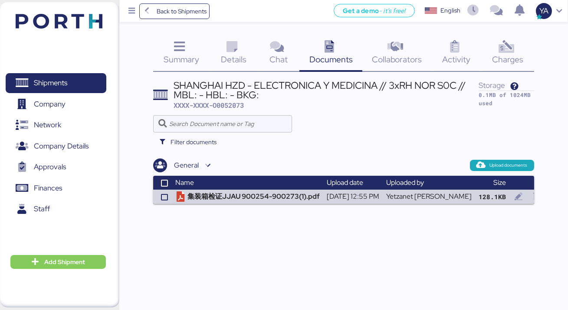
click at [237, 53] on icon at bounding box center [231, 47] width 19 height 13
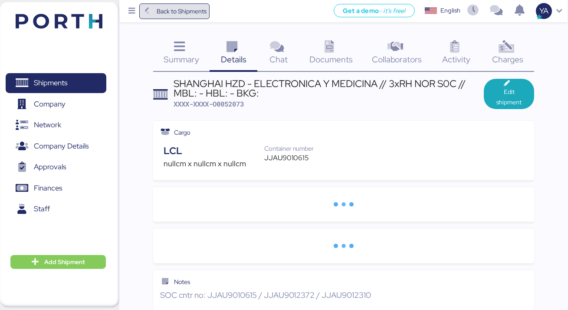
click at [179, 12] on span "Back to Shipments" at bounding box center [182, 11] width 50 height 10
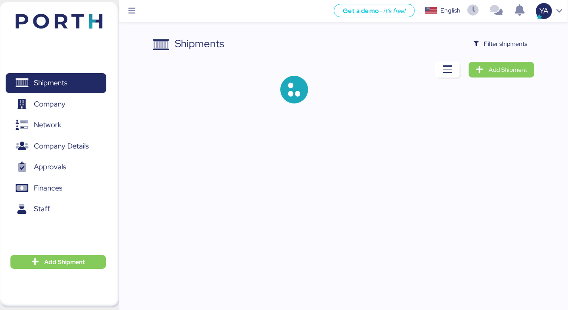
click at [479, 35] on div "Shipments Filter shipments Add Shipment" at bounding box center [284, 58] width 568 height 117
click at [479, 43] on span "Filter shipments" at bounding box center [500, 44] width 54 height 12
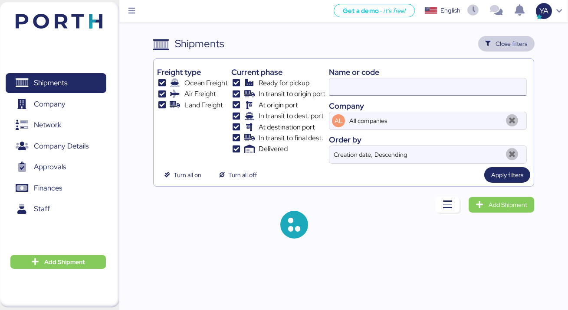
type input "medicina"
click at [391, 88] on input "medicina" at bounding box center [427, 86] width 197 height 17
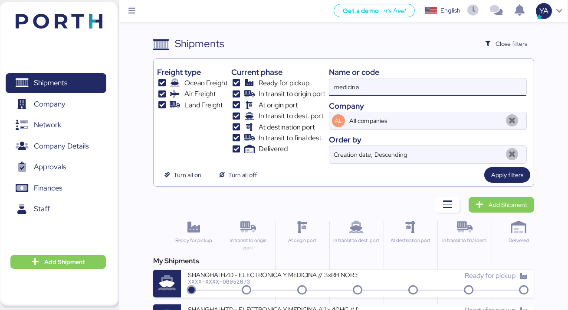
click at [391, 88] on input "medicina" at bounding box center [427, 86] width 197 height 17
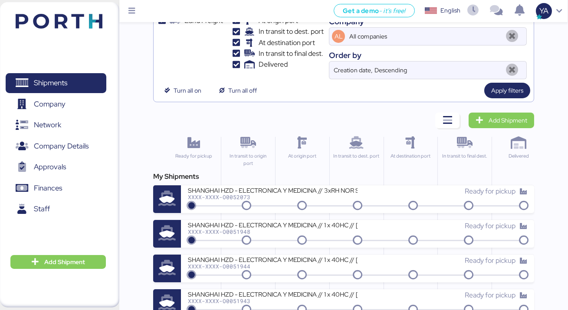
scroll to position [104, 0]
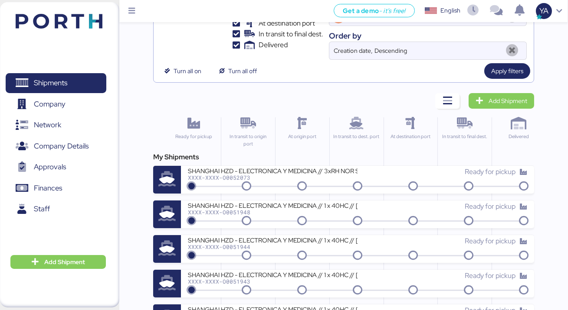
click at [274, 200] on div "My Shipments SHANGHAI HZD - ELECTRONICA Y MEDICINA // 3xRH NOR S0C // MBL: - HB…" at bounding box center [343, 277] width 381 height 250
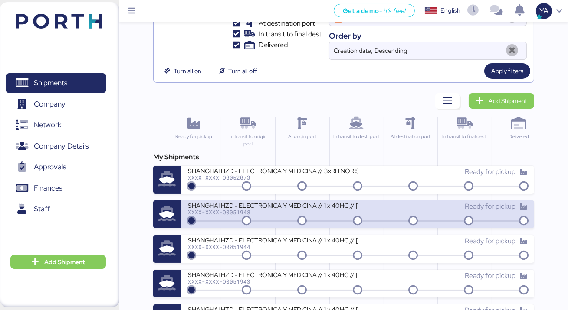
click at [277, 205] on div "SHANGHAI HZD - ELECTRONICA Y MEDICINA // 1 x 40HC // Shanghai - Manzanillo // H…" at bounding box center [273, 205] width 170 height 7
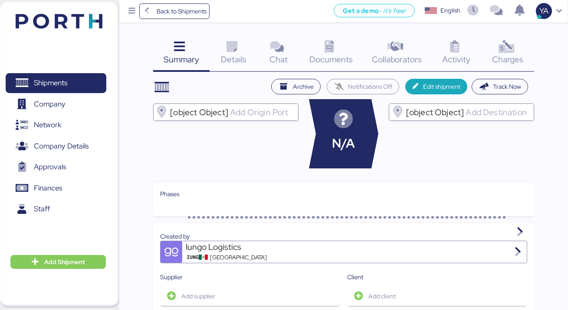
click at [232, 49] on icon at bounding box center [231, 47] width 19 height 13
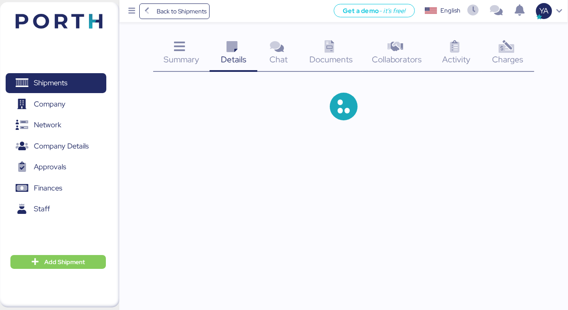
click at [319, 54] on span "Documents" at bounding box center [330, 59] width 43 height 11
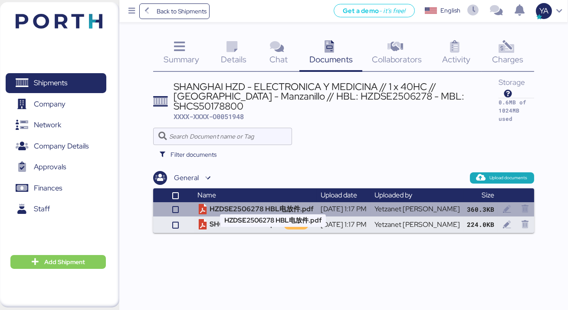
click at [277, 206] on td "HZDSE2506278 HBL电放件.pdf" at bounding box center [255, 209] width 123 height 14
